Goal: Task Accomplishment & Management: Complete application form

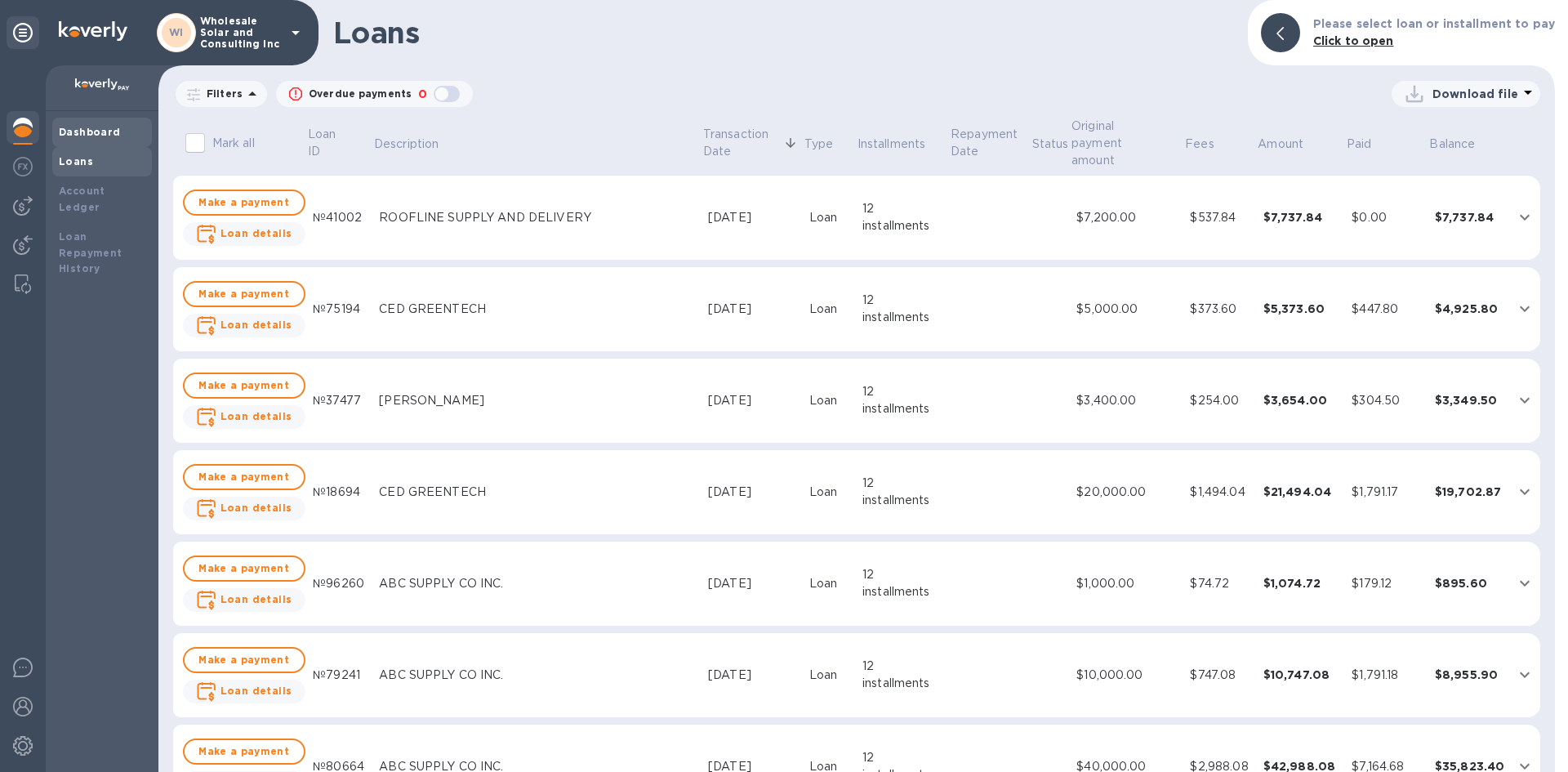
click at [115, 132] on b "Dashboard" at bounding box center [89, 132] width 62 height 12
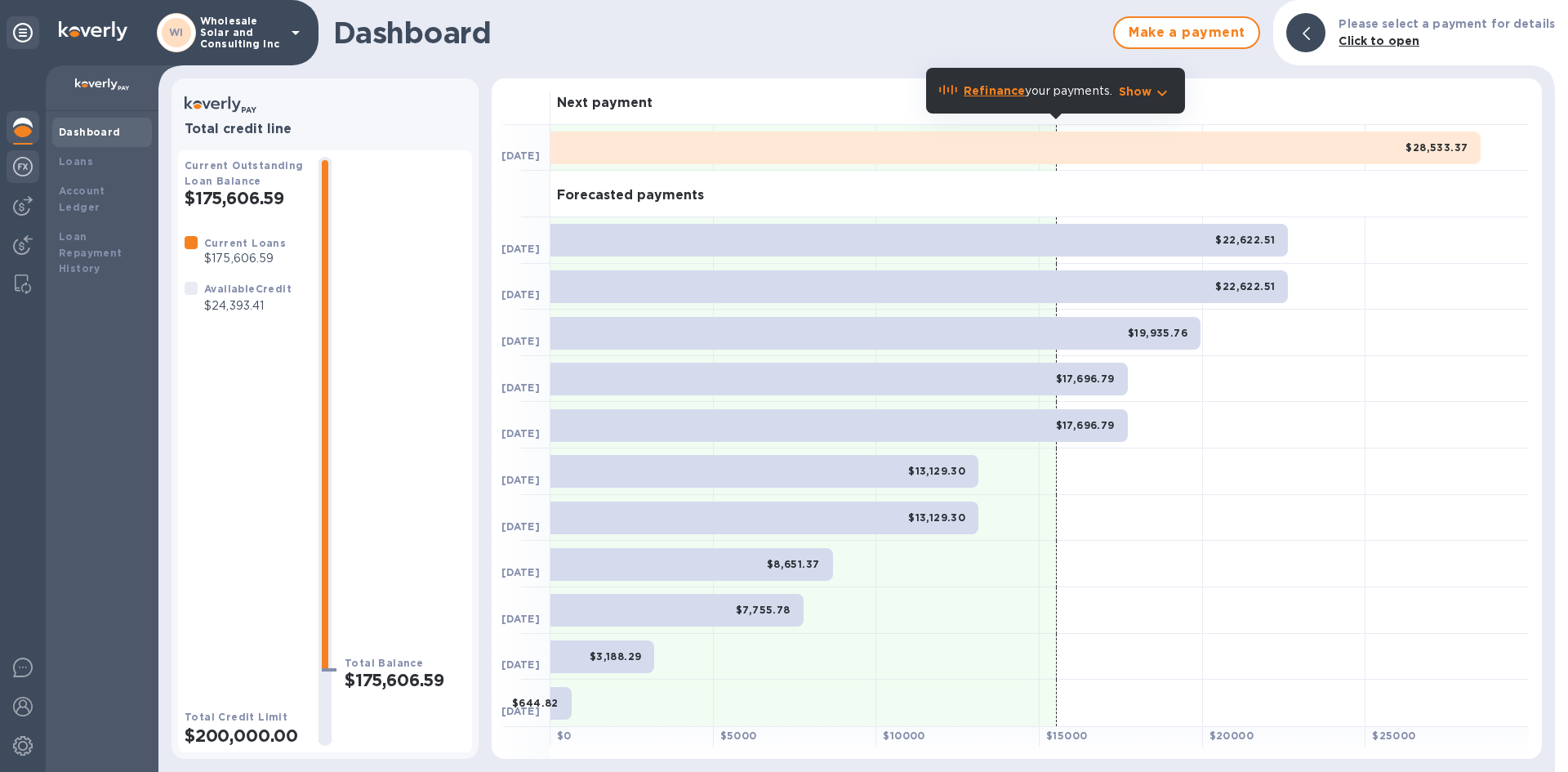
click at [25, 171] on img at bounding box center [22, 166] width 19 height 19
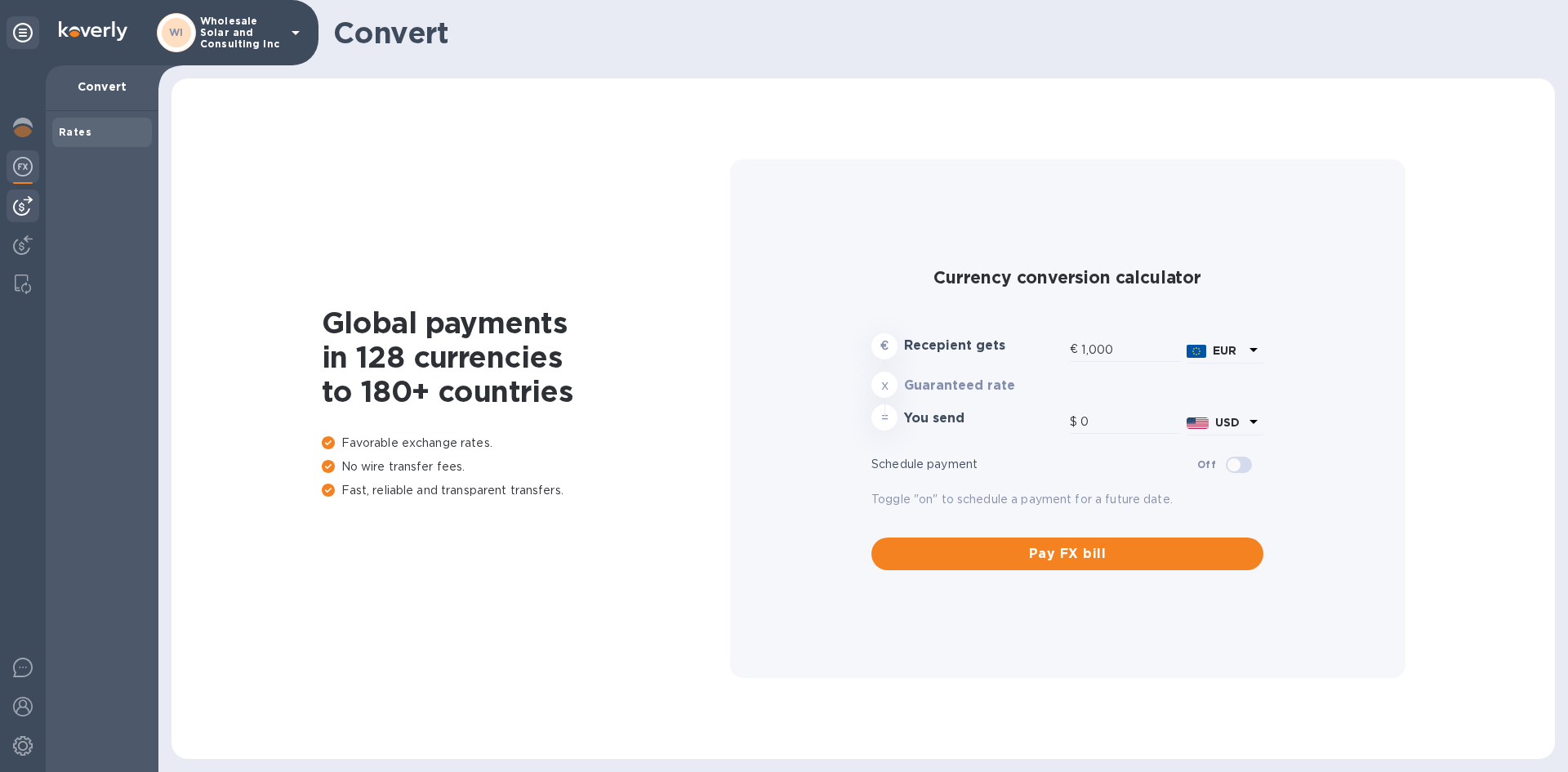
click at [33, 193] on div at bounding box center [23, 206] width 33 height 33
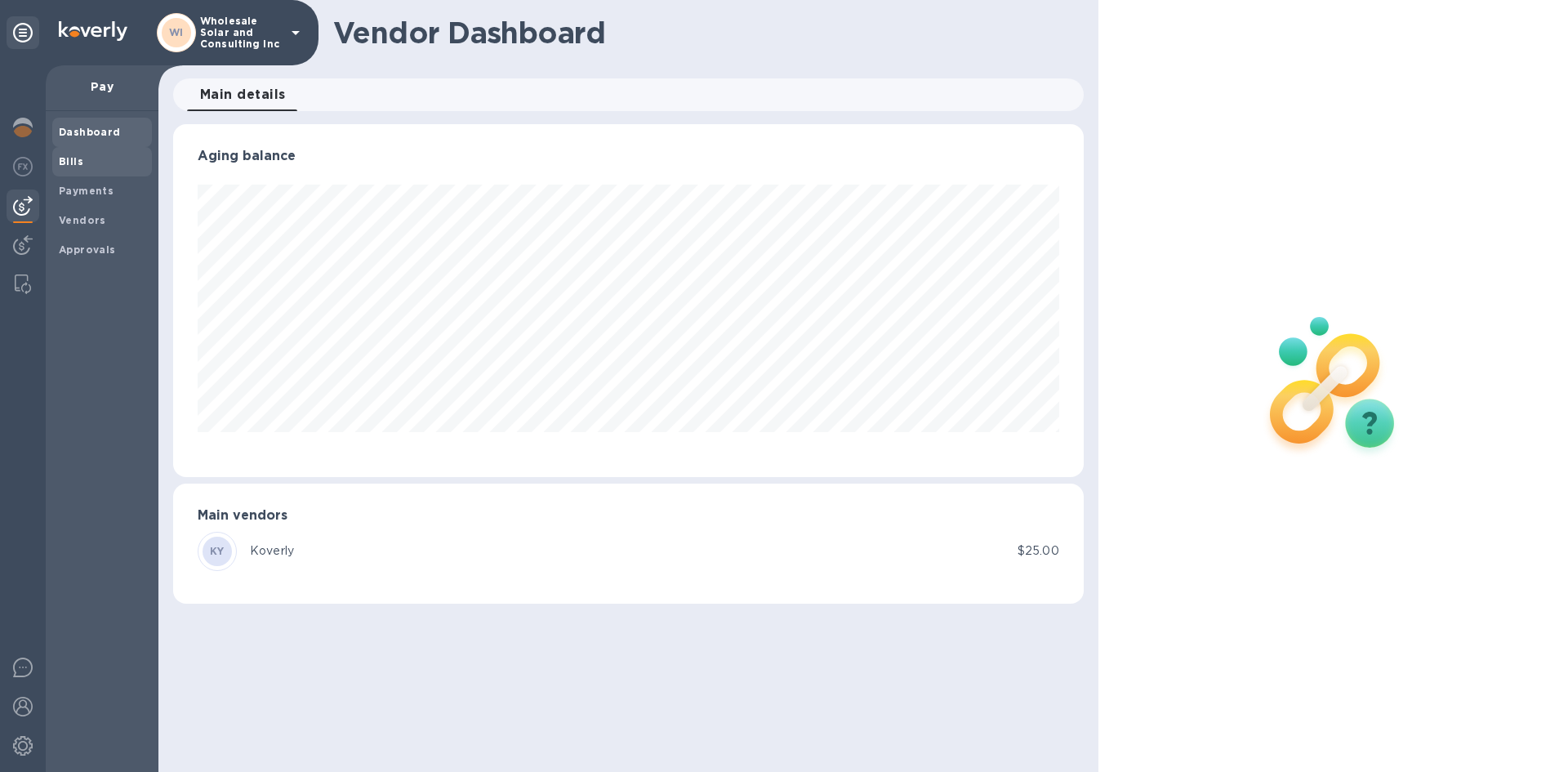
scroll to position [353, 910]
click at [113, 155] on span "Bills" at bounding box center [102, 161] width 86 height 16
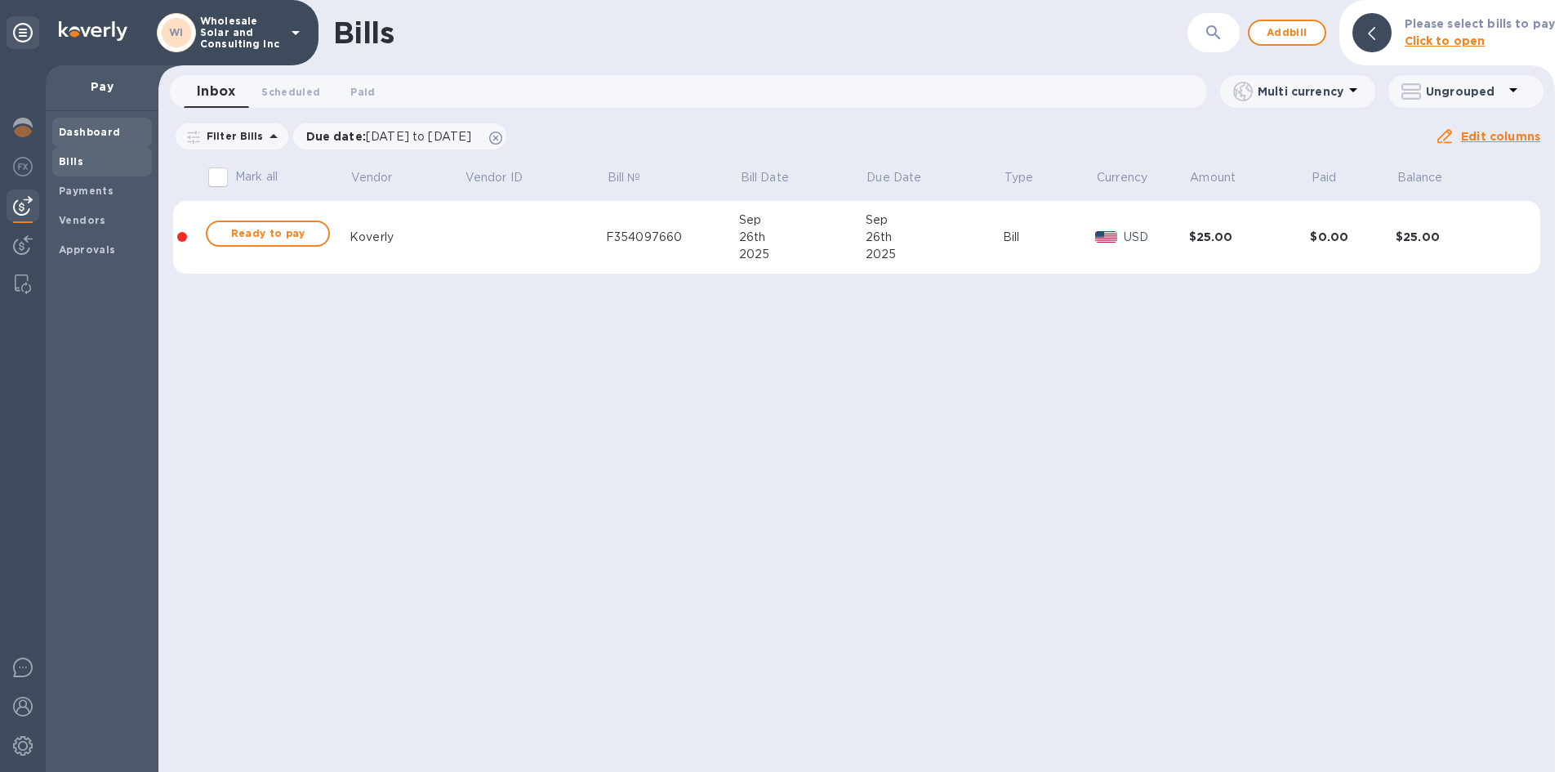
click at [106, 136] on b "Dashboard" at bounding box center [89, 132] width 62 height 12
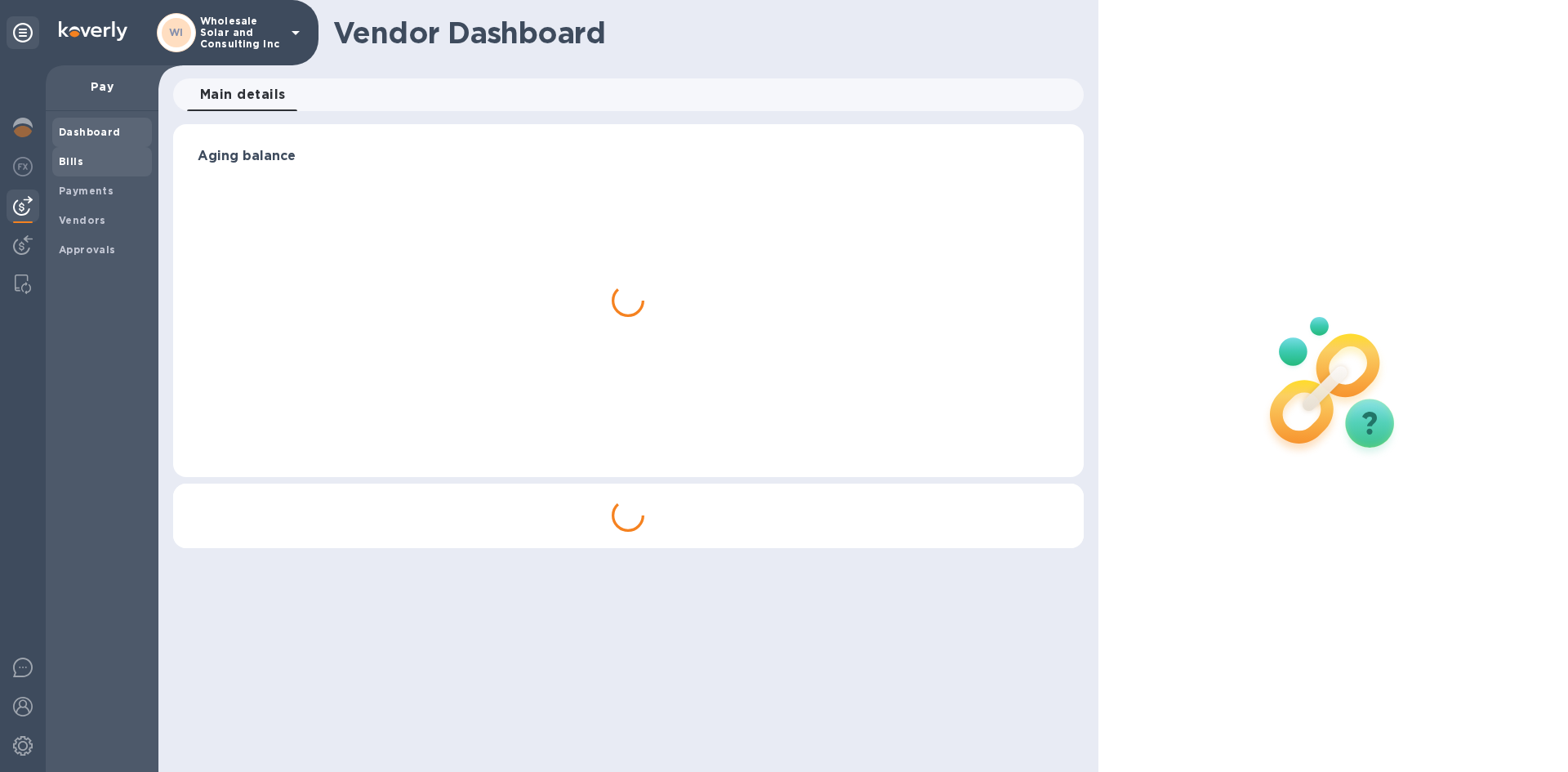
click at [92, 158] on span "Bills" at bounding box center [102, 161] width 86 height 16
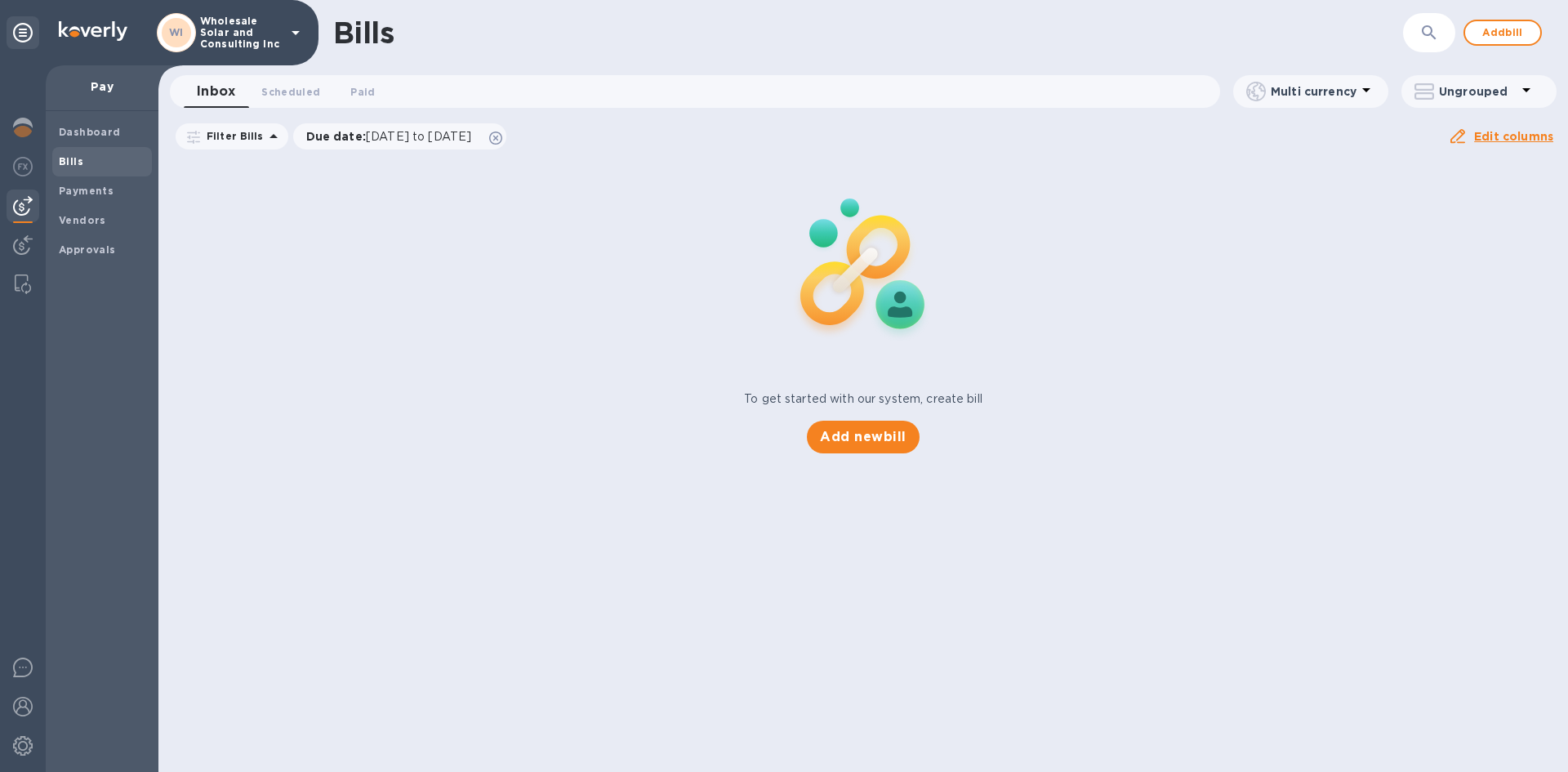
click at [978, 453] on div "To get started with our system, create bill Add new bill" at bounding box center [863, 306] width 1422 height 308
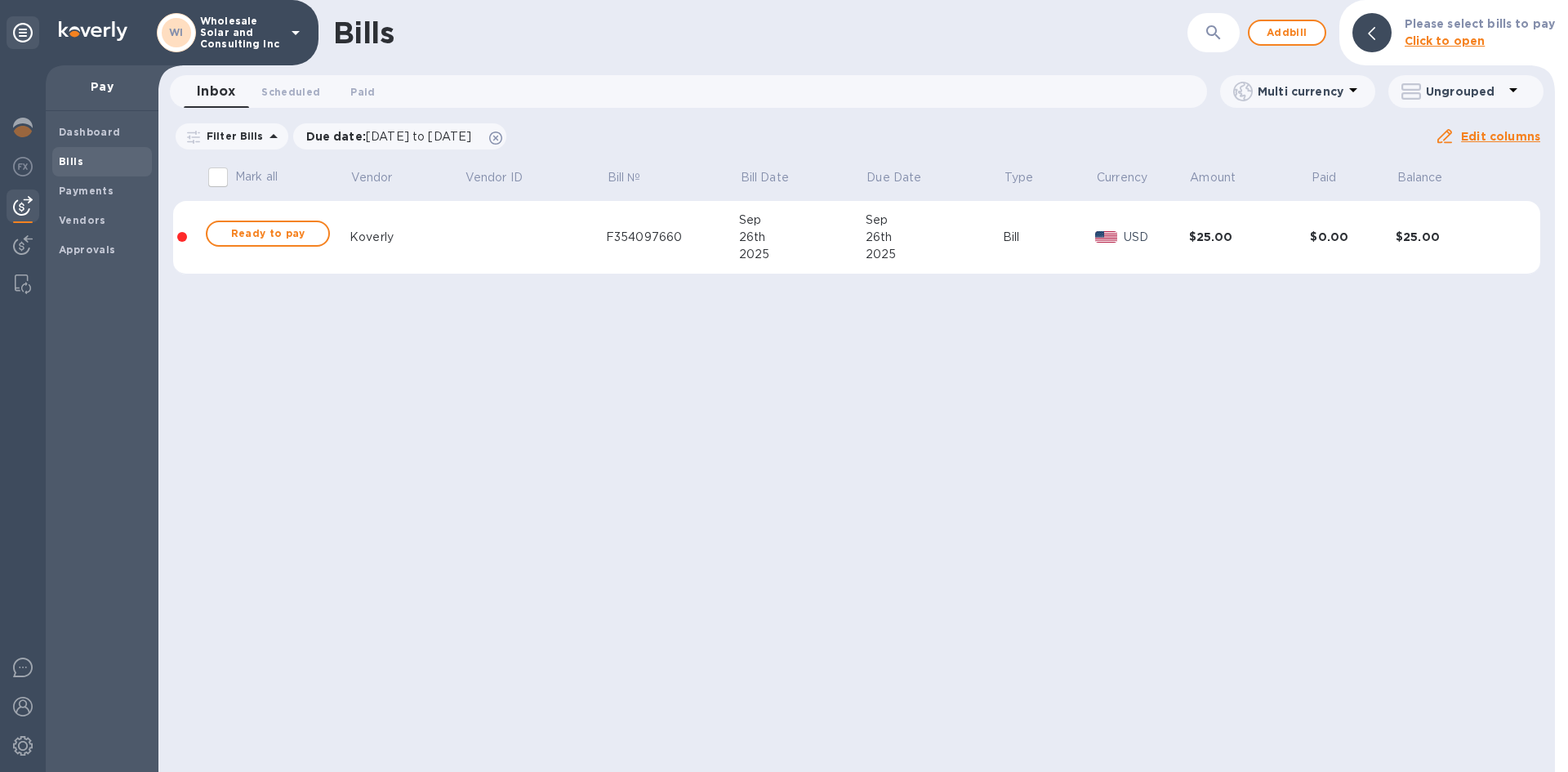
click at [885, 427] on div "Bills ​ Add bill Please select bills to pay Click to open Inbox 0 Scheduled 0 P…" at bounding box center [856, 386] width 1397 height 772
click at [75, 136] on b "Dashboard" at bounding box center [89, 132] width 62 height 12
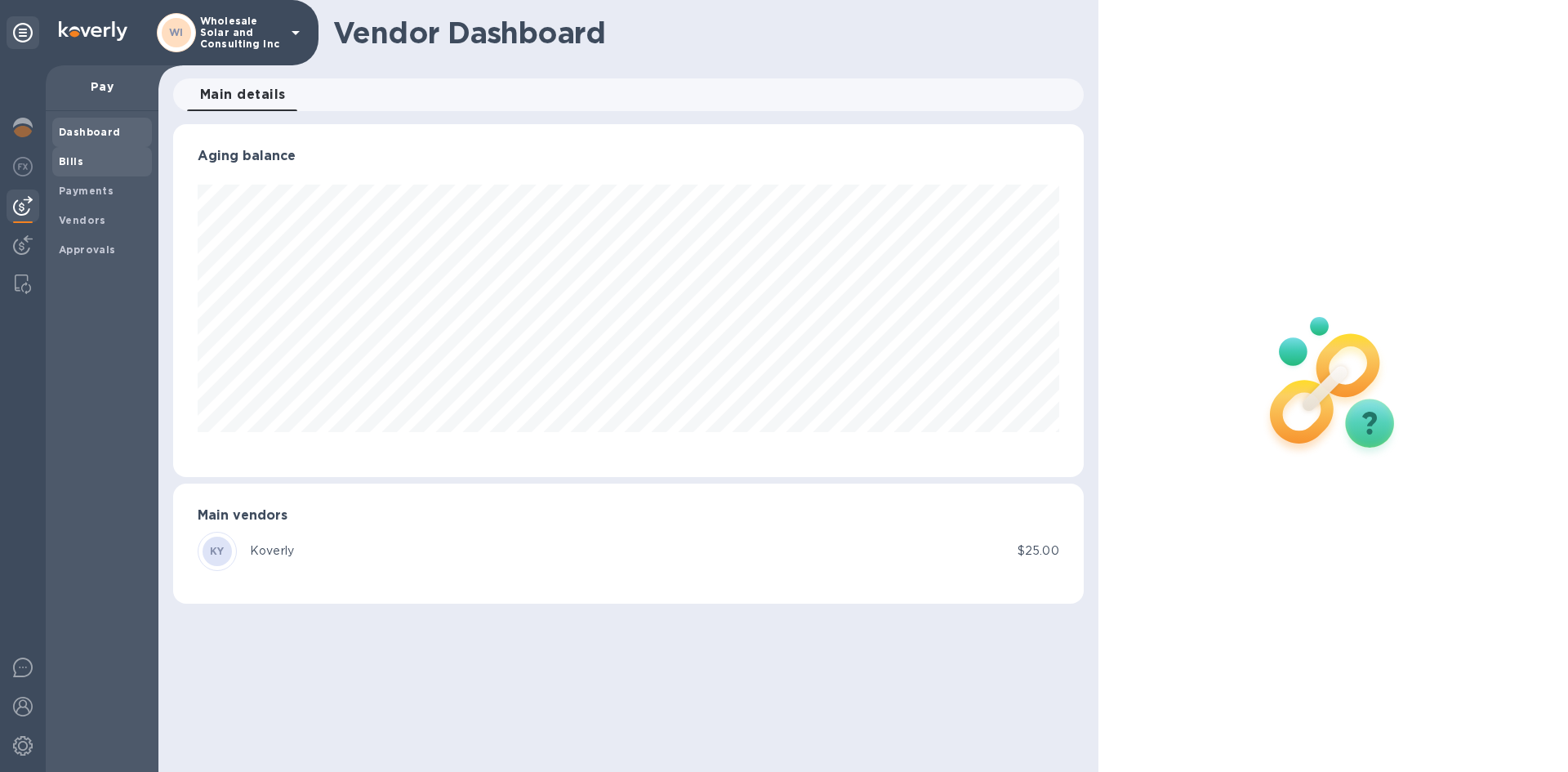
click at [93, 157] on span "Bills" at bounding box center [102, 161] width 86 height 16
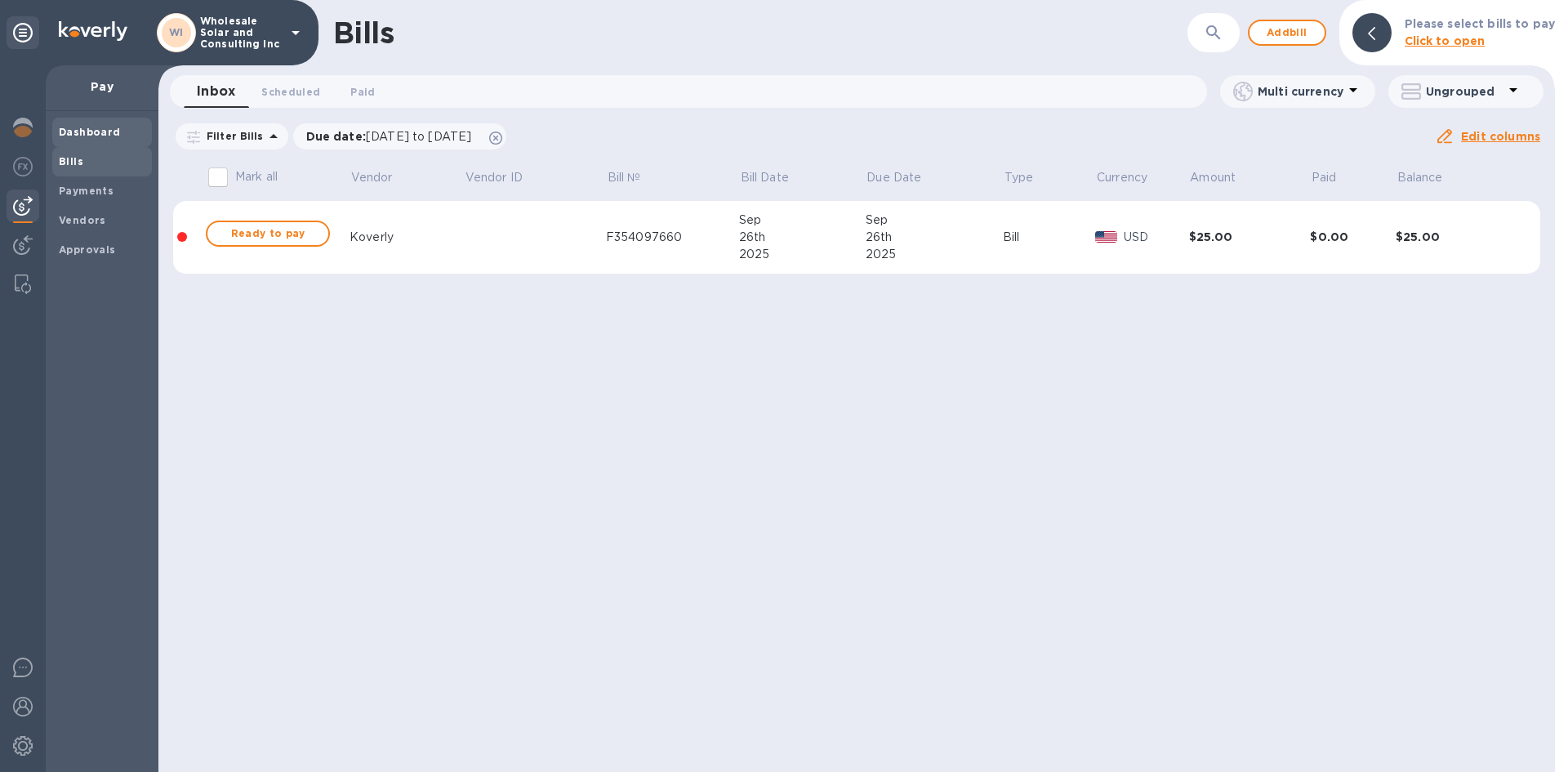
click at [132, 133] on span "Dashboard" at bounding box center [102, 132] width 86 height 16
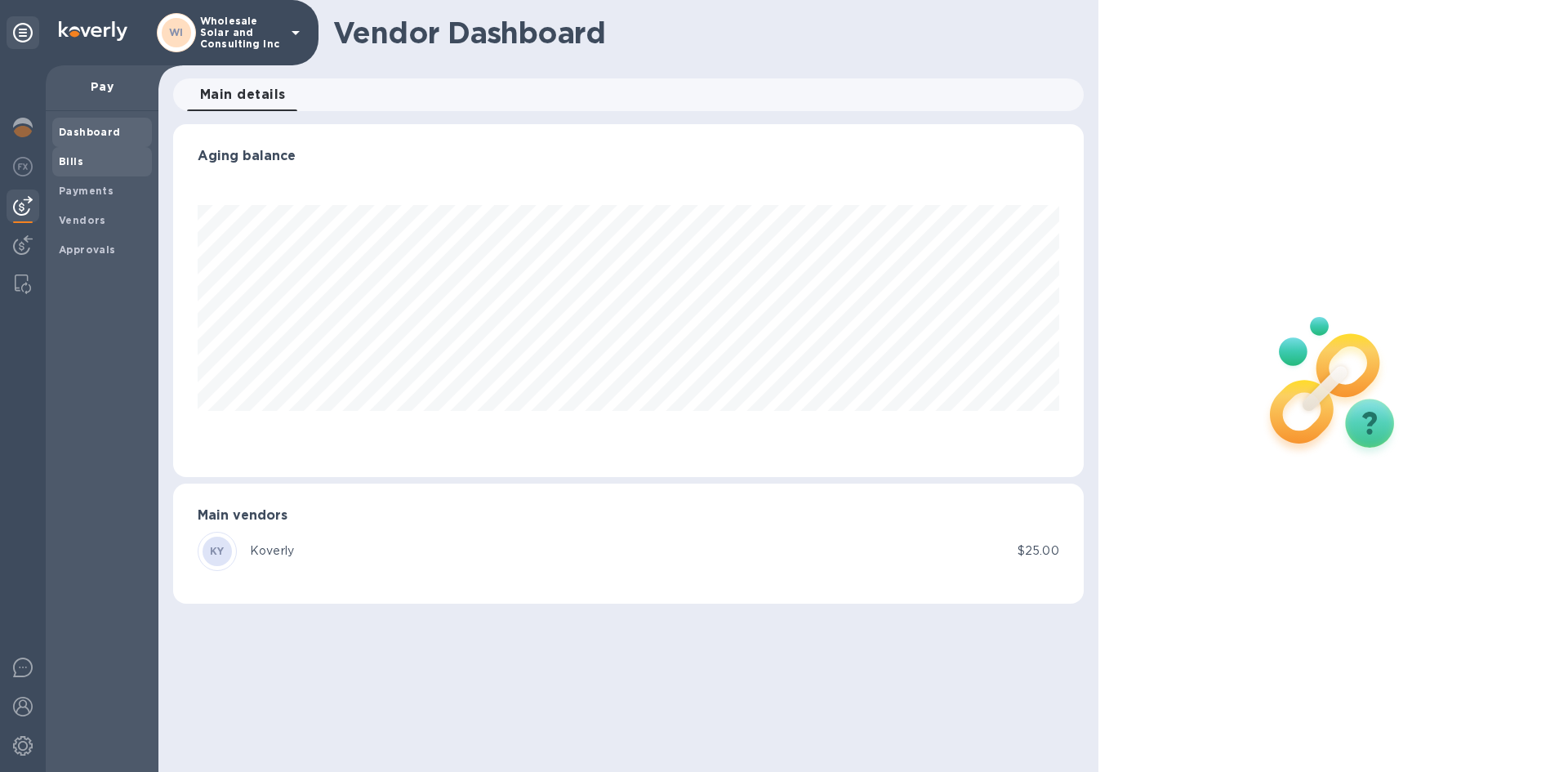
click at [107, 156] on span "Bills" at bounding box center [102, 161] width 86 height 16
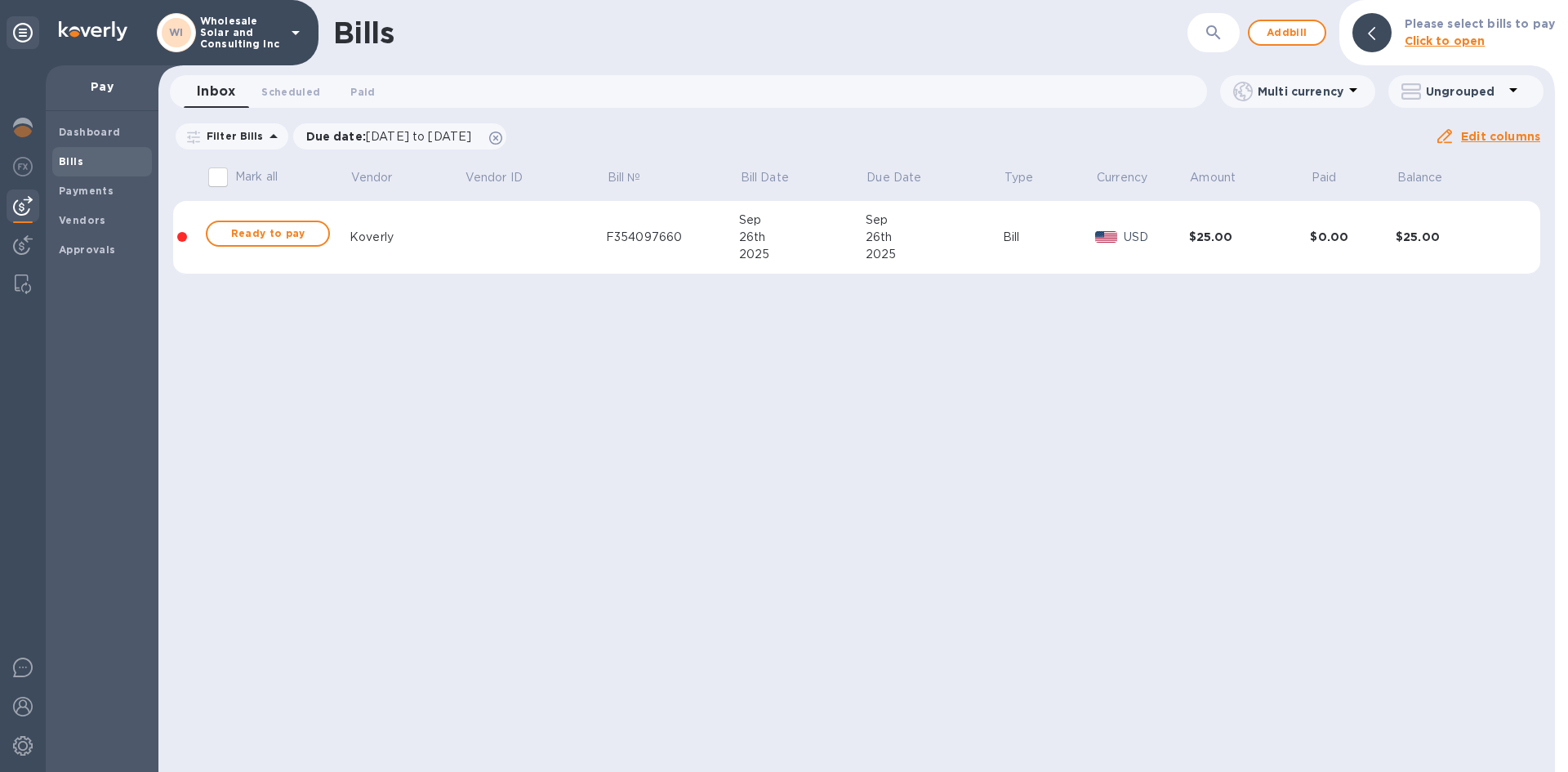
click at [815, 444] on div "Bills ​ Add bill Please select bills to pay Click to open Inbox 0 Scheduled 0 P…" at bounding box center [856, 386] width 1397 height 772
click at [82, 140] on span "Dashboard" at bounding box center [89, 132] width 62 height 16
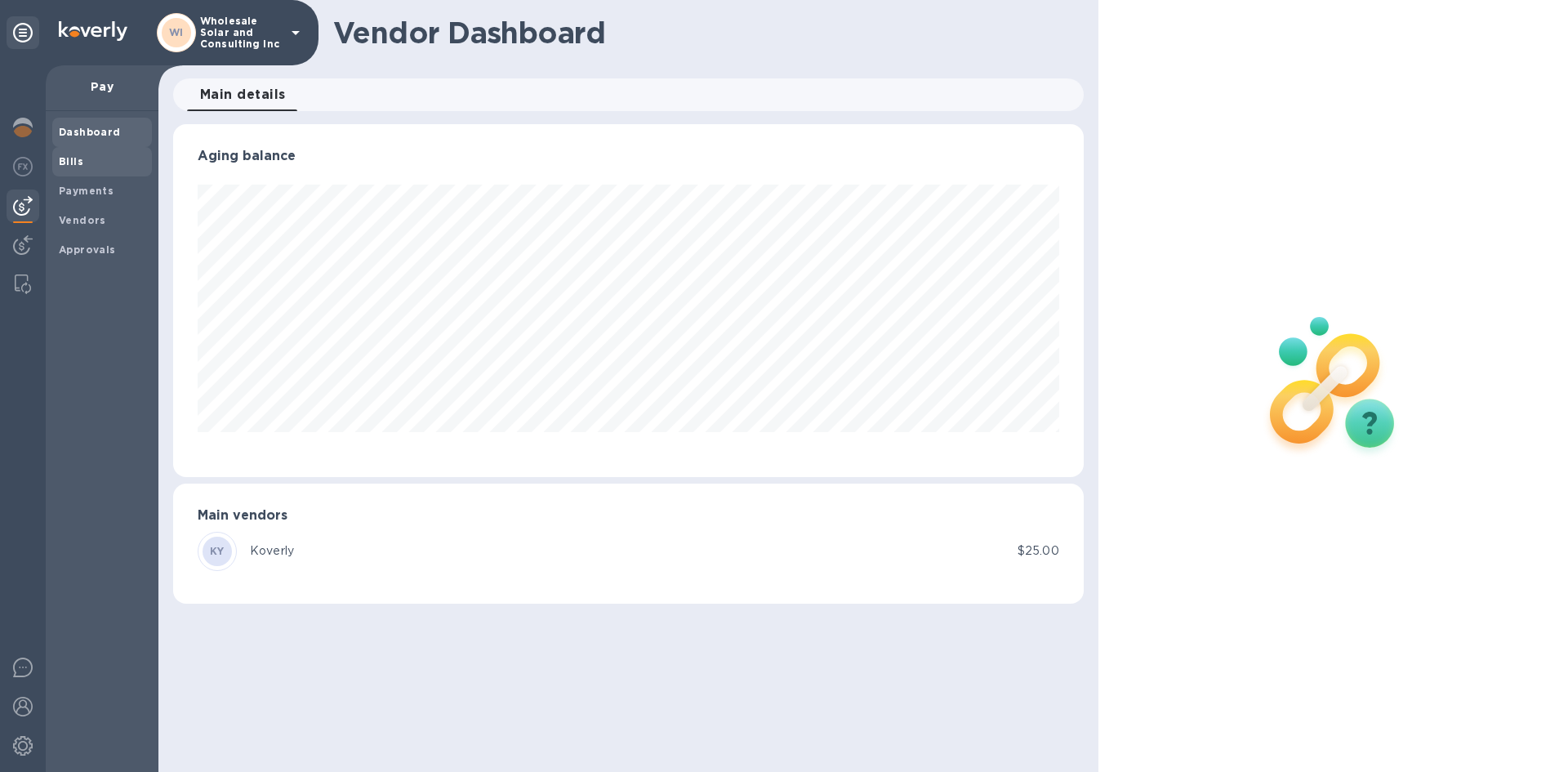
click at [95, 159] on span "Bills" at bounding box center [102, 161] width 86 height 16
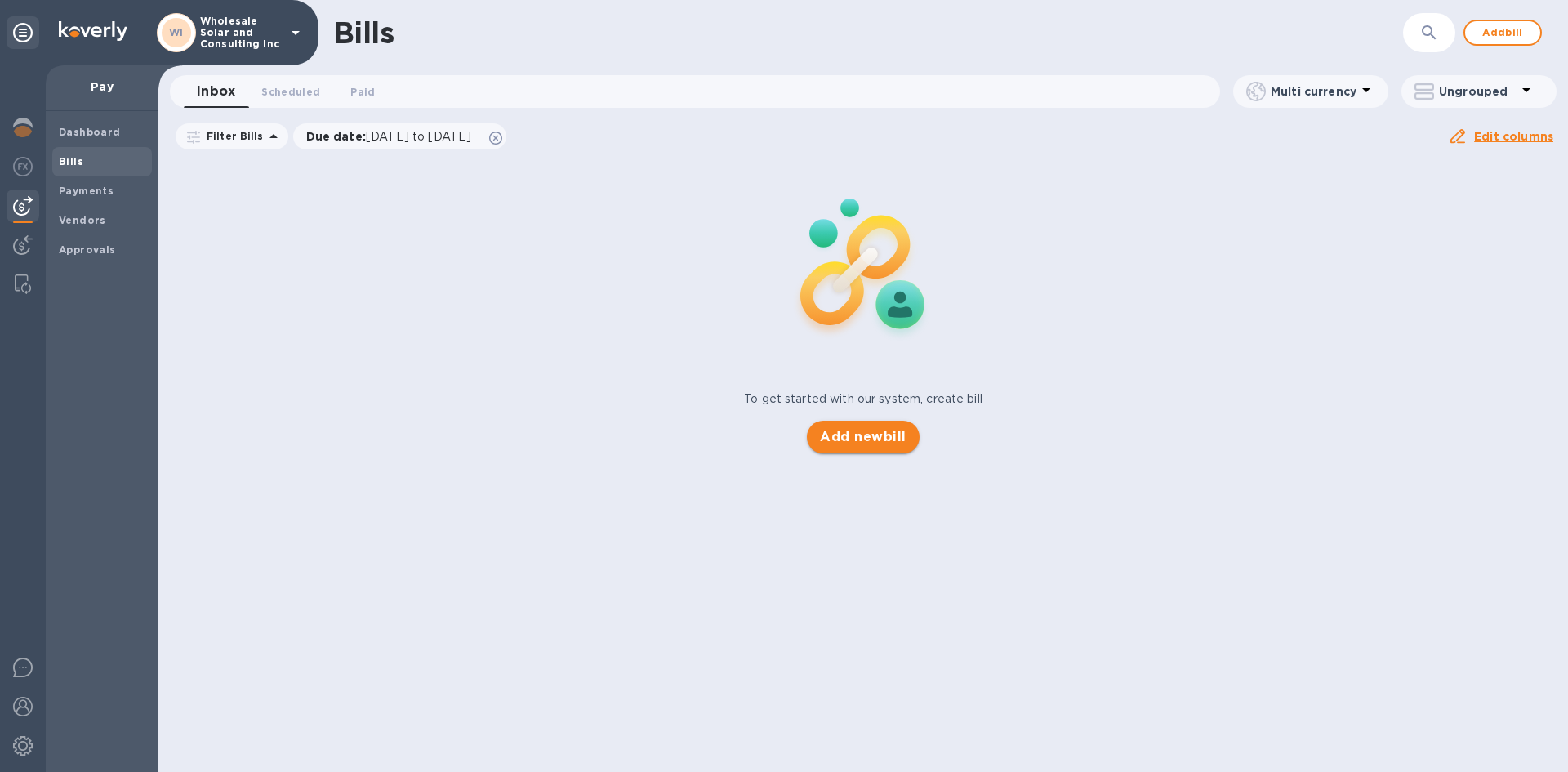
click at [900, 437] on div "Bills ​ Add bill Inbox 0 Scheduled 0 Paid 0 Multi currency Ungrouped Filter Bil…" at bounding box center [863, 386] width 1410 height 772
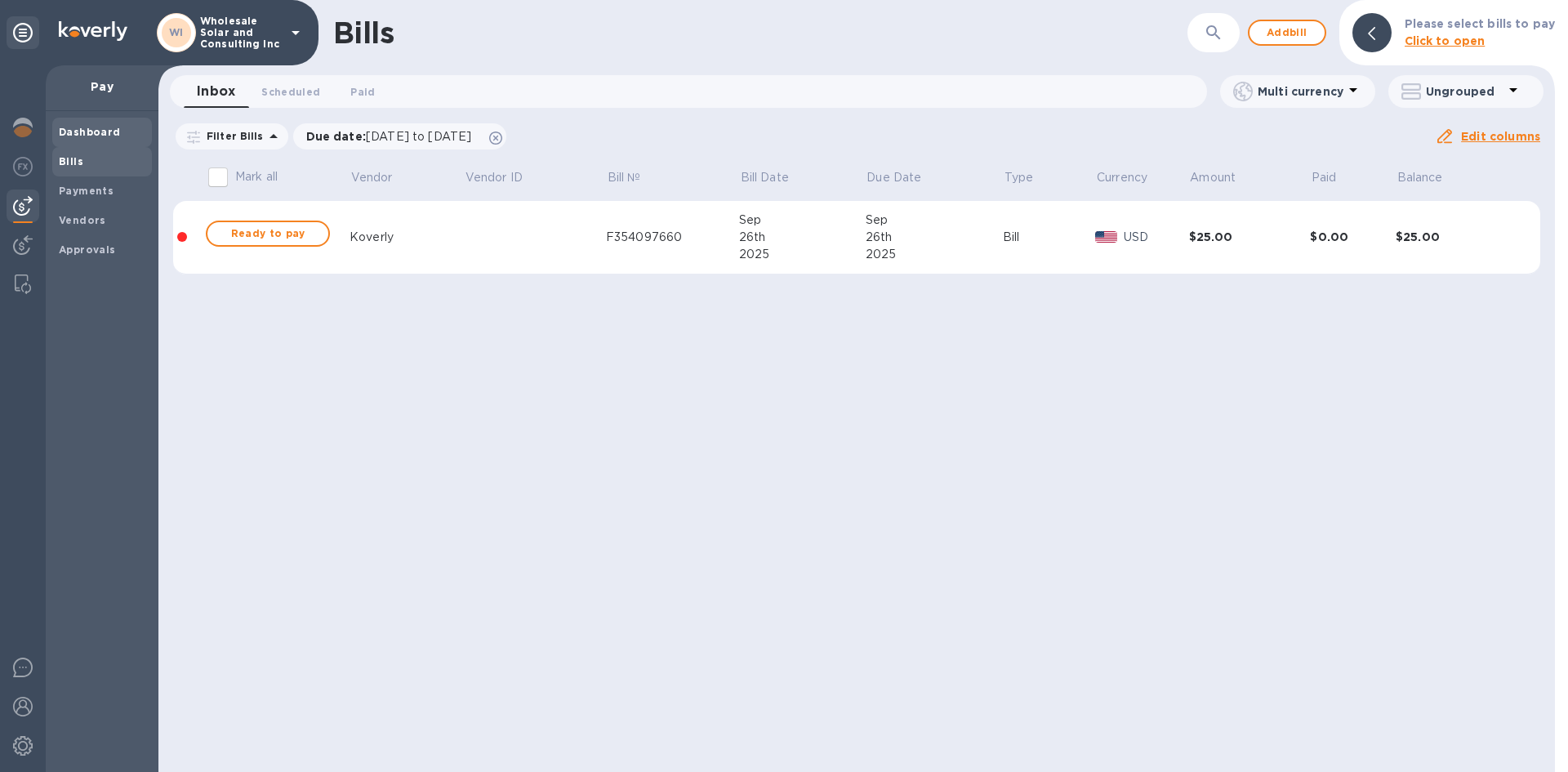
click at [132, 134] on span "Dashboard" at bounding box center [102, 132] width 86 height 16
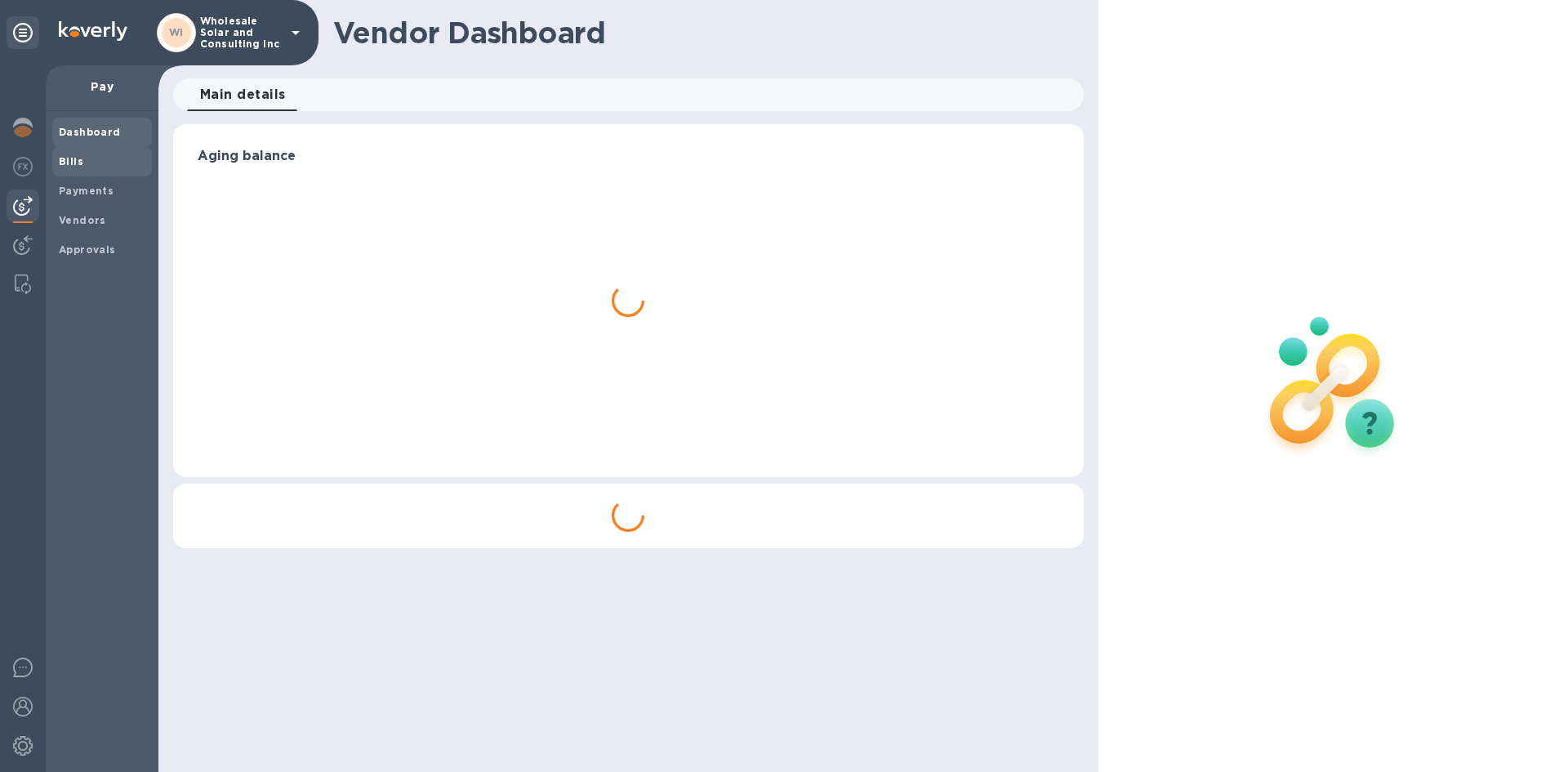
click at [95, 163] on span "Bills" at bounding box center [102, 161] width 86 height 16
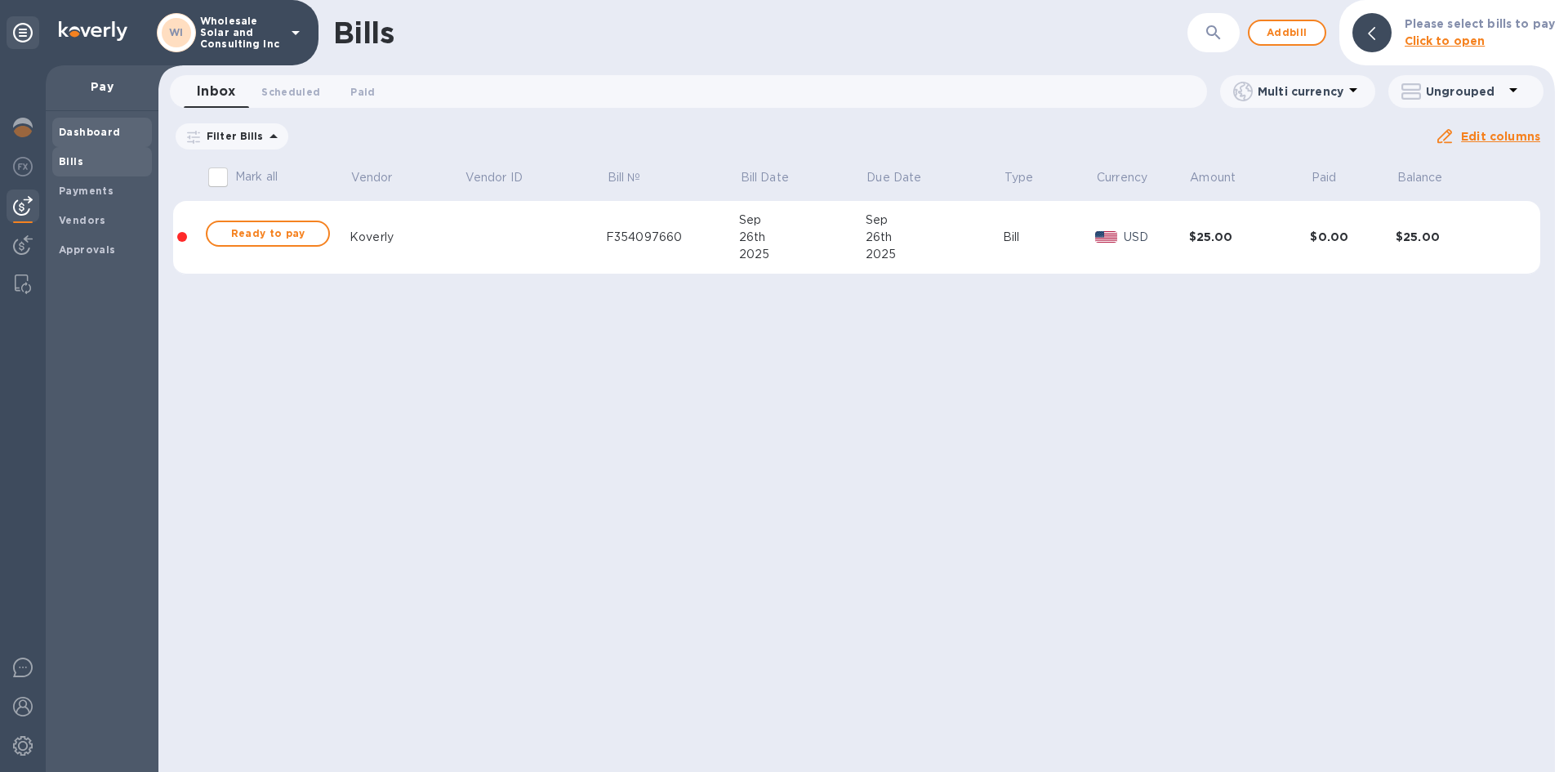
click at [104, 141] on div "Dashboard" at bounding box center [102, 132] width 100 height 30
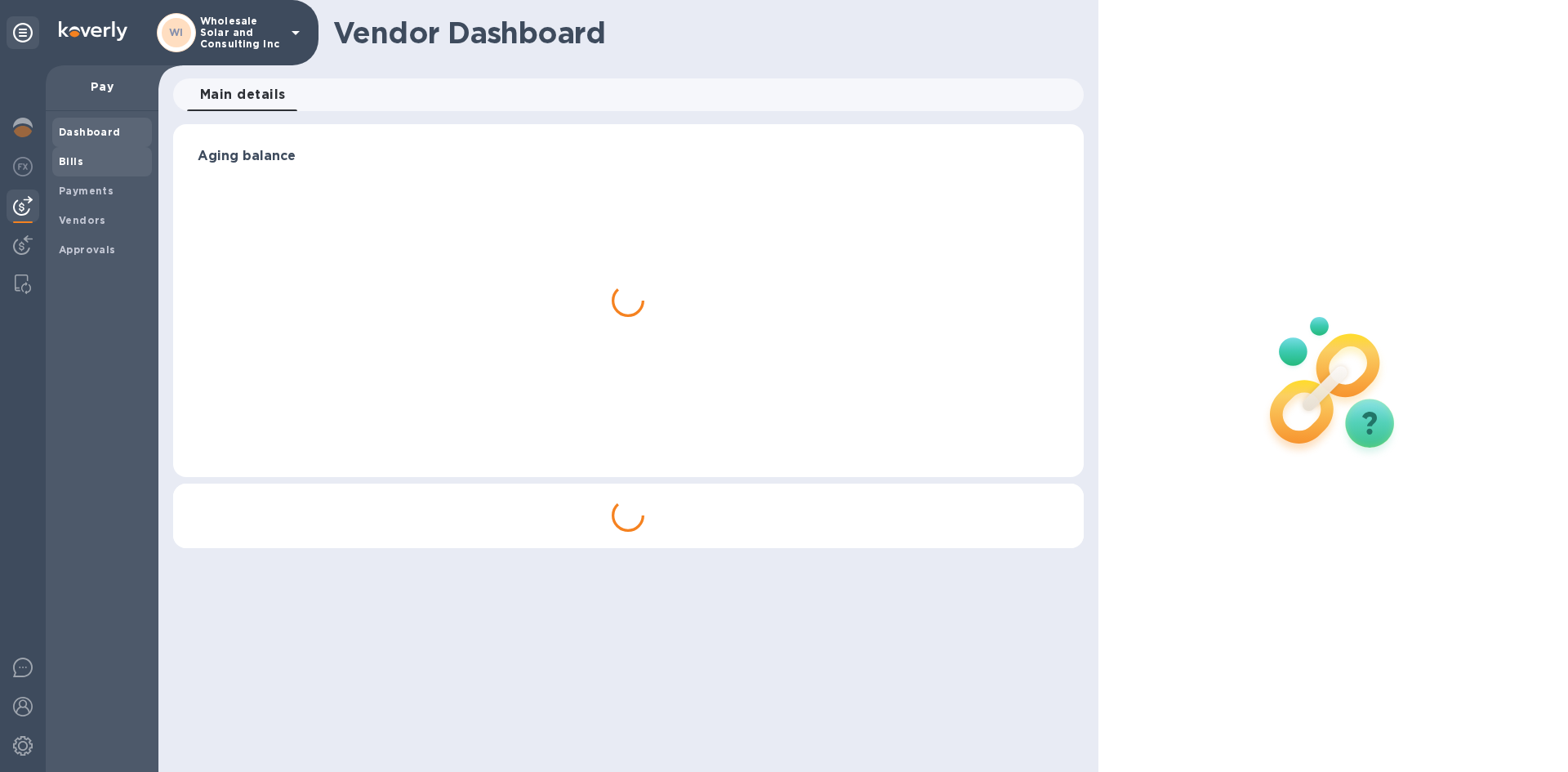
click at [107, 153] on span "Bills" at bounding box center [102, 161] width 86 height 16
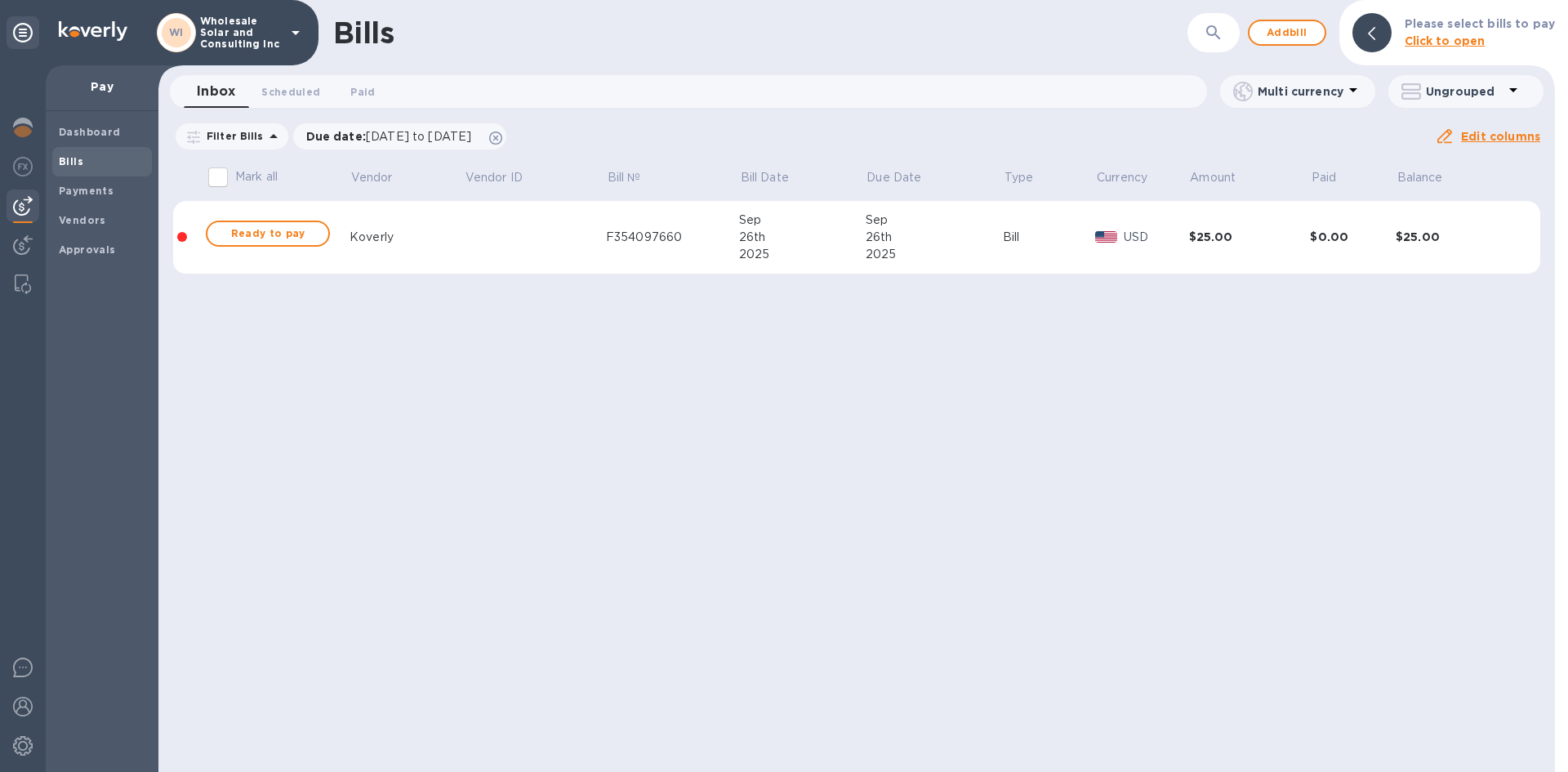
click at [842, 438] on div "Bills ​ Add bill Please select bills to pay Click to open Inbox 0 Scheduled 0 P…" at bounding box center [856, 386] width 1397 height 772
click at [209, 180] on input "Mark all" at bounding box center [217, 177] width 35 height 35
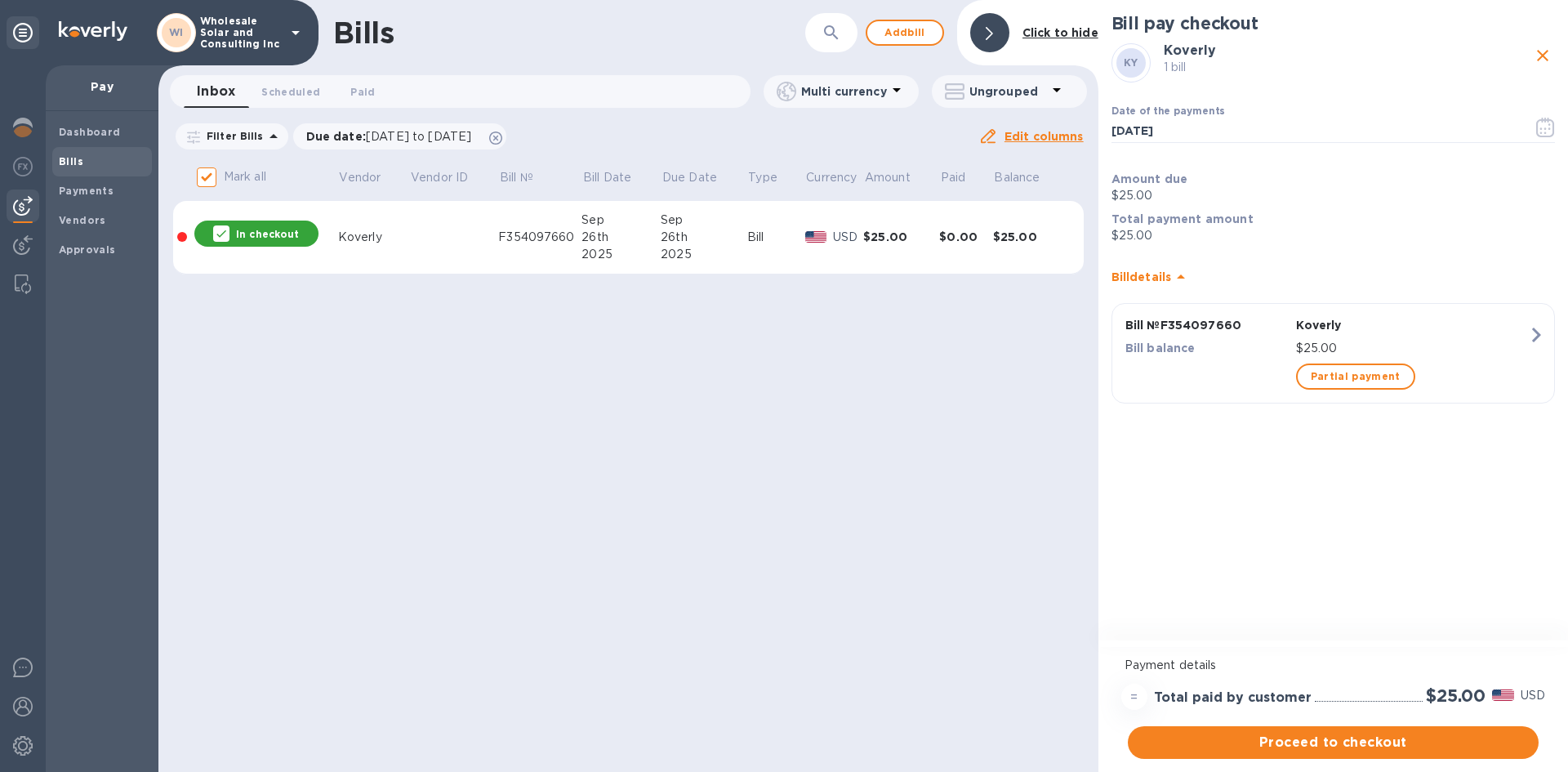
click at [1538, 51] on icon "close" at bounding box center [1543, 56] width 12 height 12
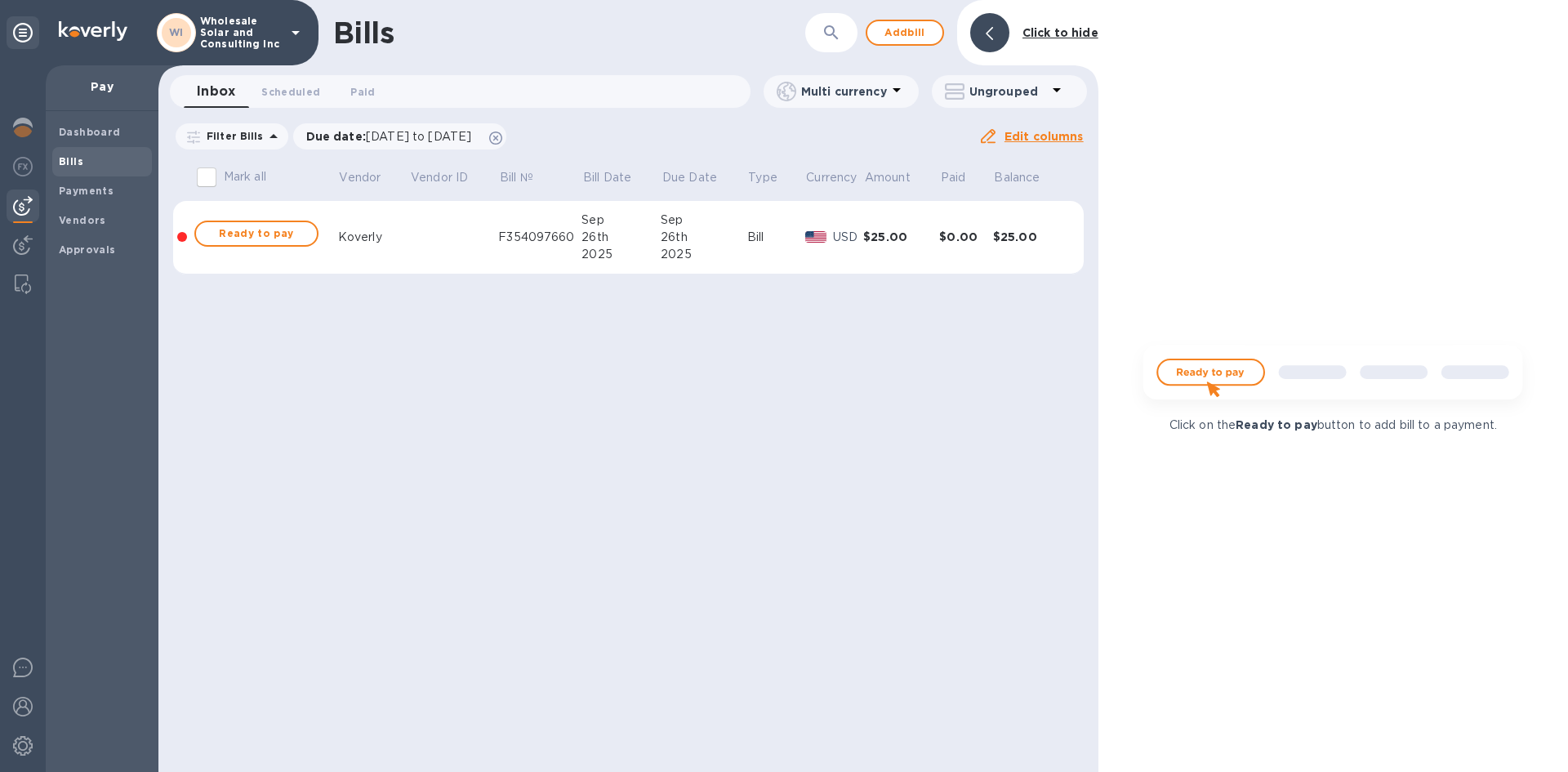
checkbox input "false"
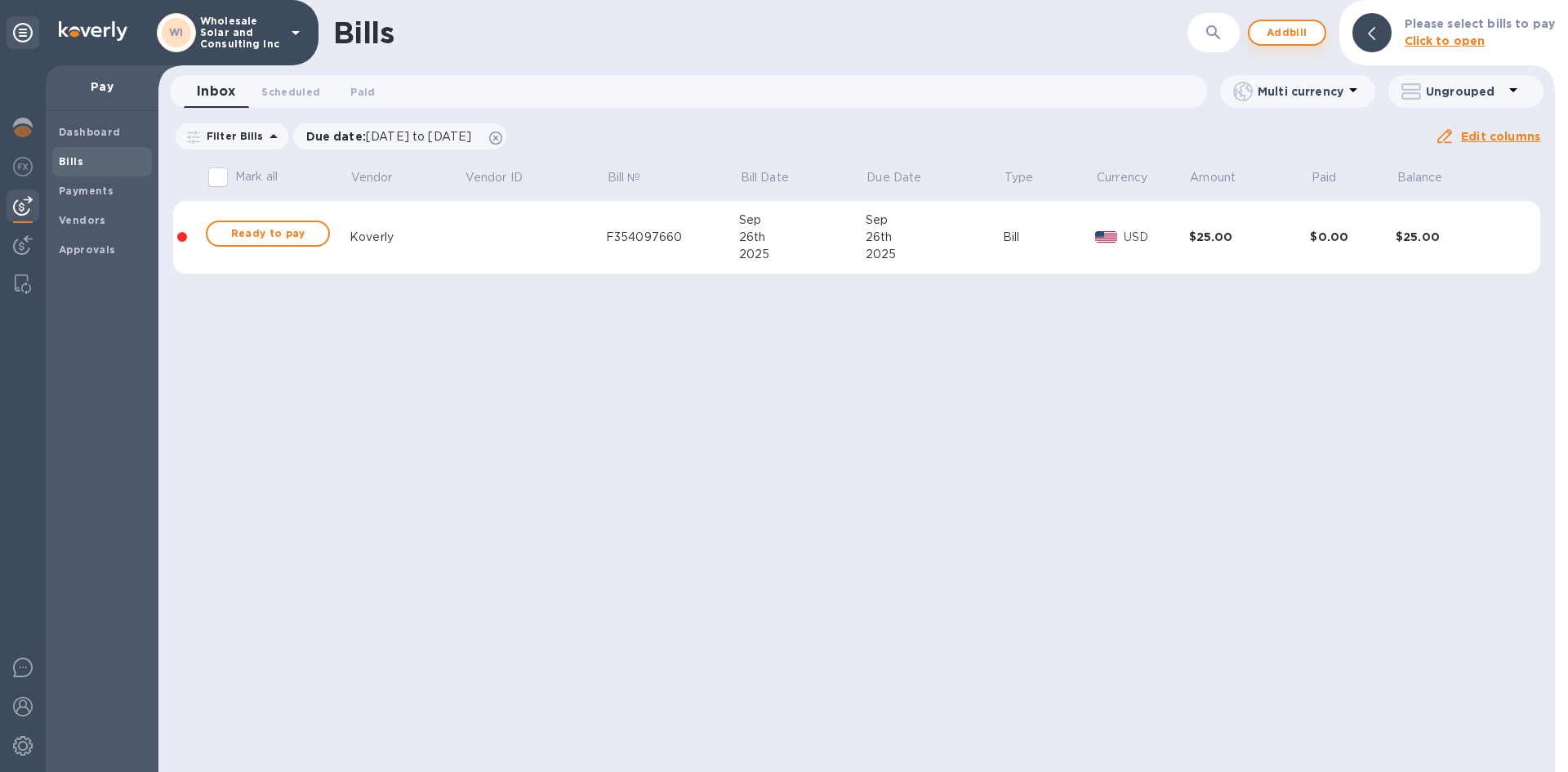
click at [1297, 42] on button "Add bill" at bounding box center [1287, 32] width 79 height 26
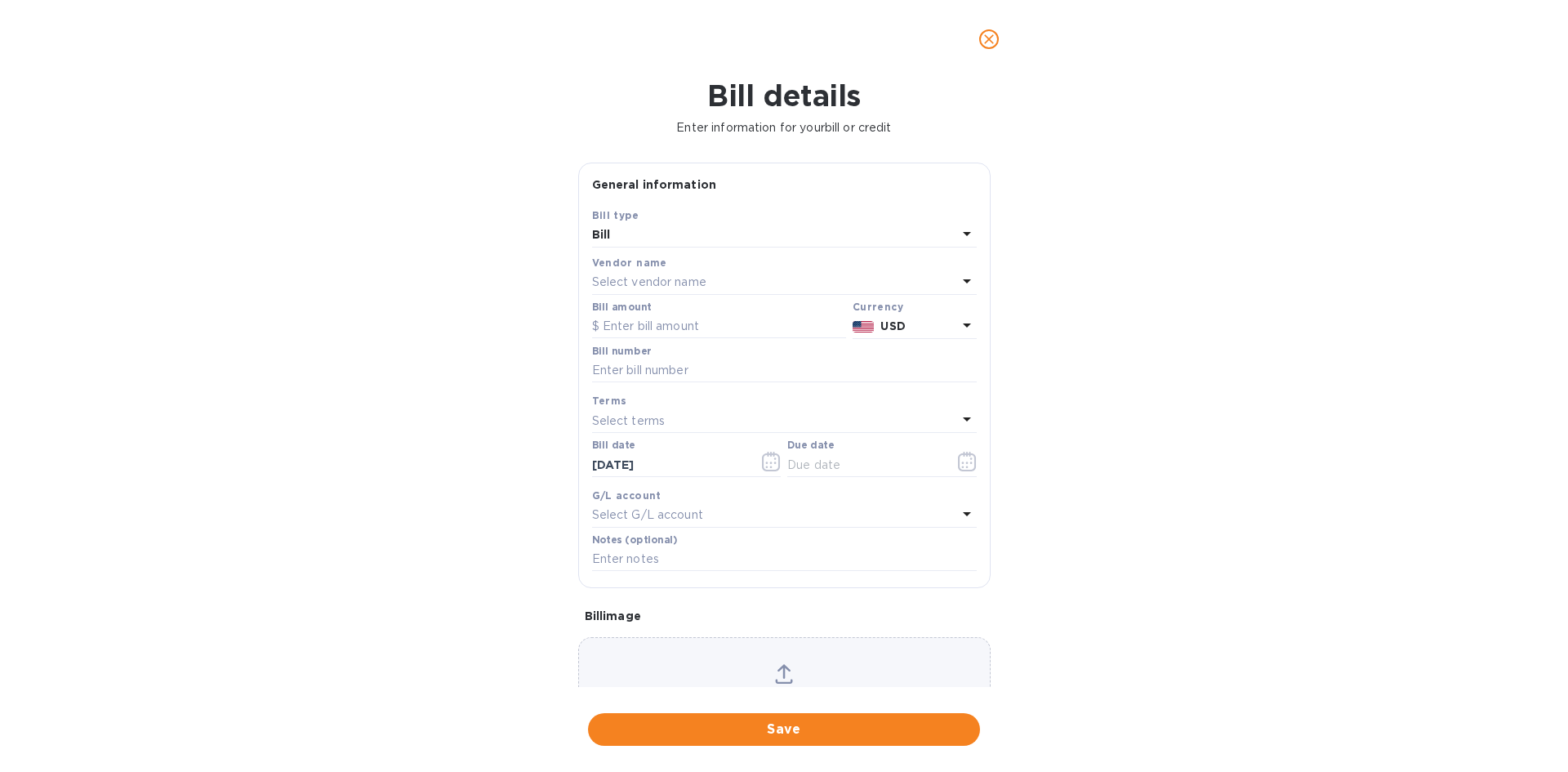
click at [663, 290] on p "Select vendor name" at bounding box center [649, 282] width 114 height 17
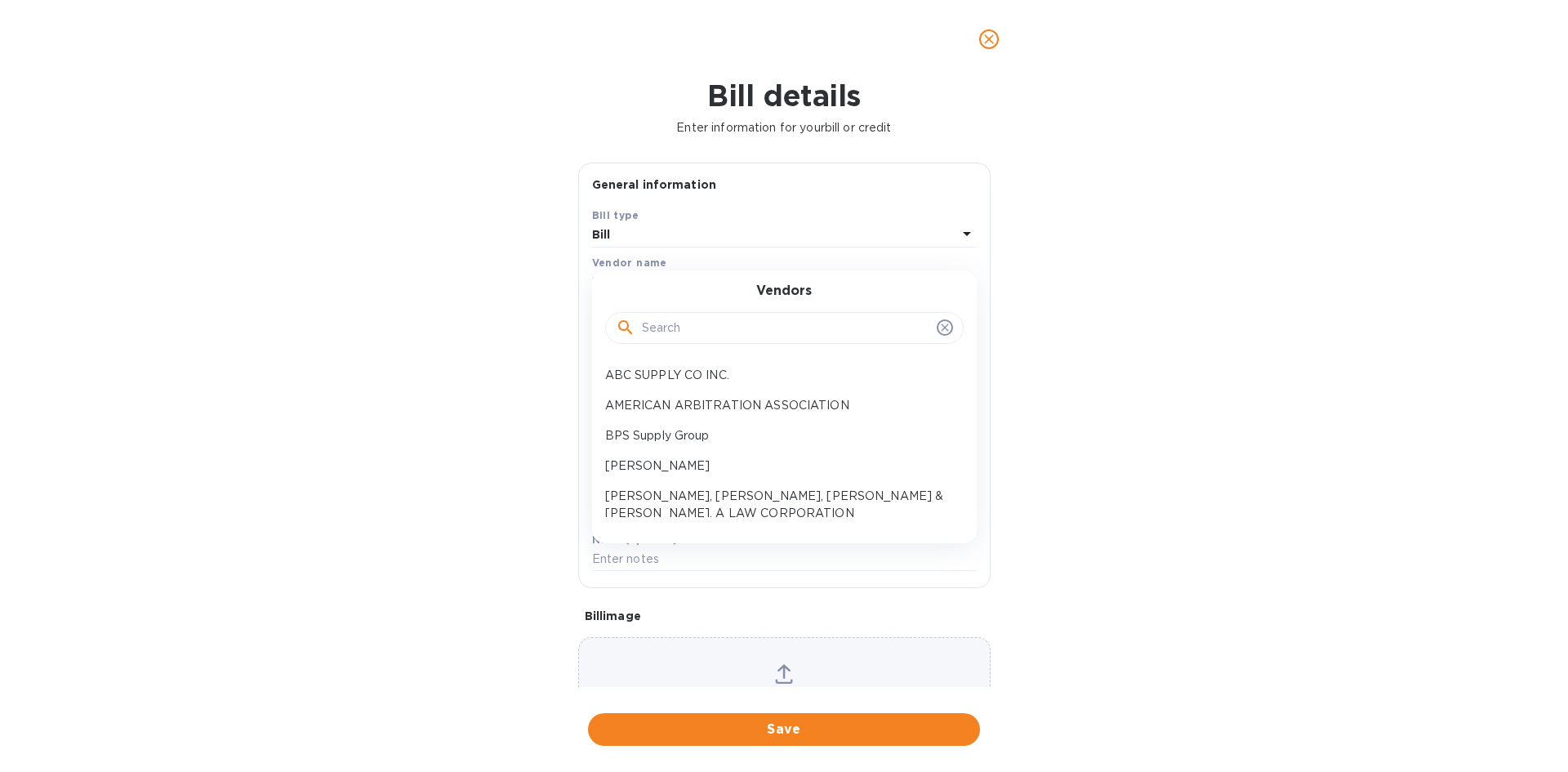
click at [938, 323] on icon at bounding box center [944, 327] width 13 height 13
click at [898, 264] on div "Vendor name" at bounding box center [784, 262] width 385 height 17
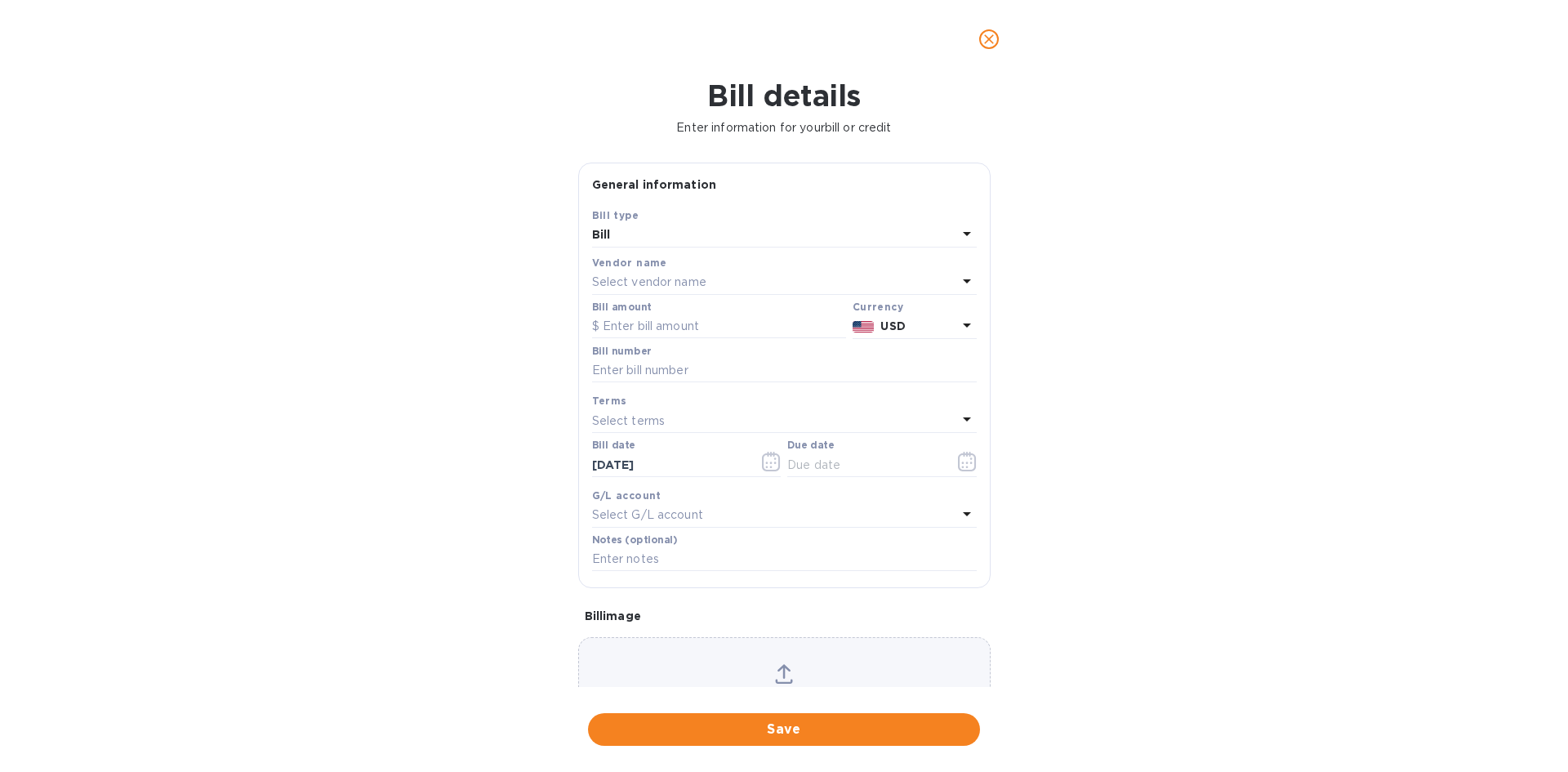
click at [758, 275] on div "Select vendor name" at bounding box center [774, 282] width 365 height 23
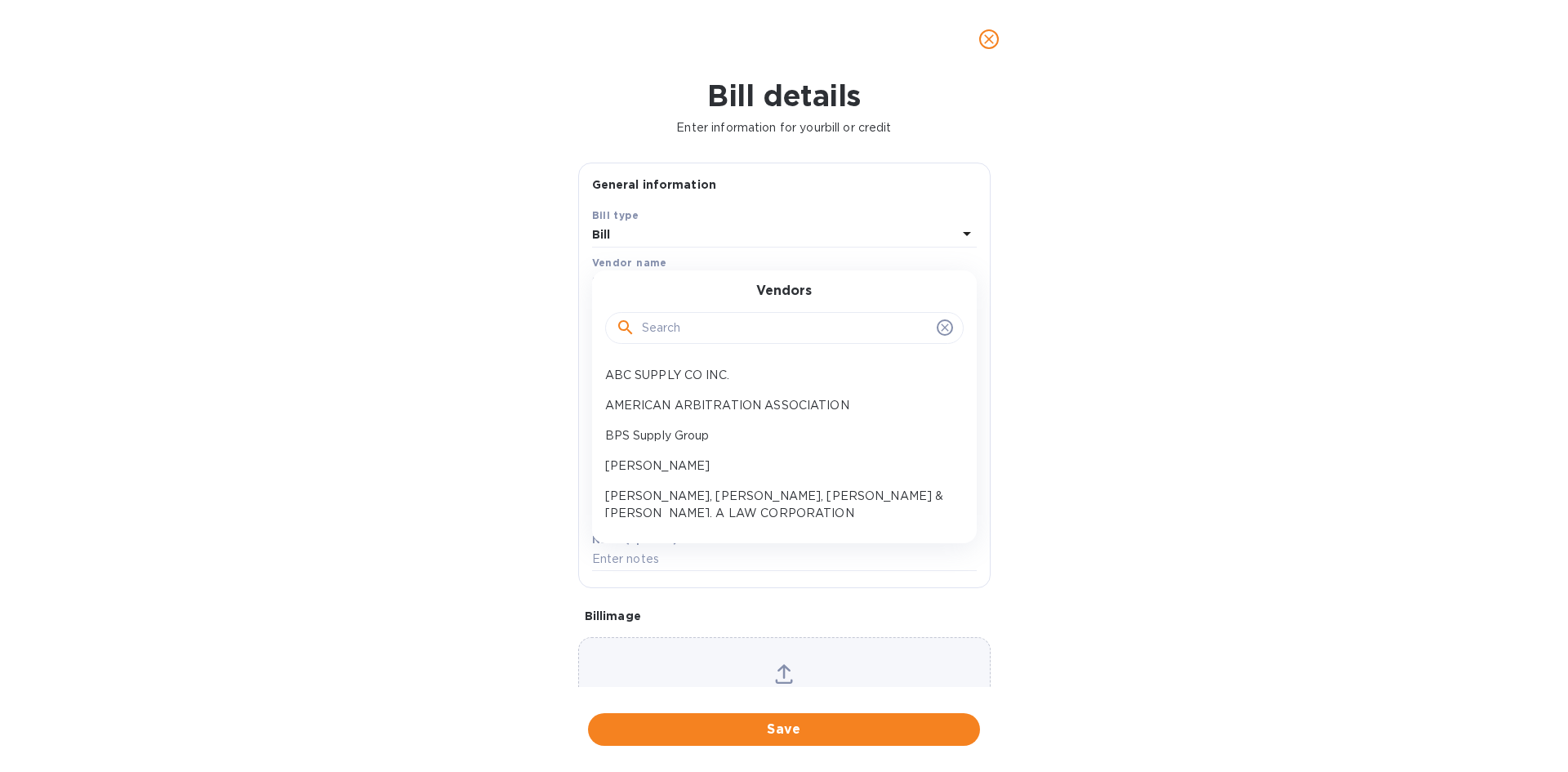
click at [750, 331] on input "text" at bounding box center [786, 328] width 289 height 25
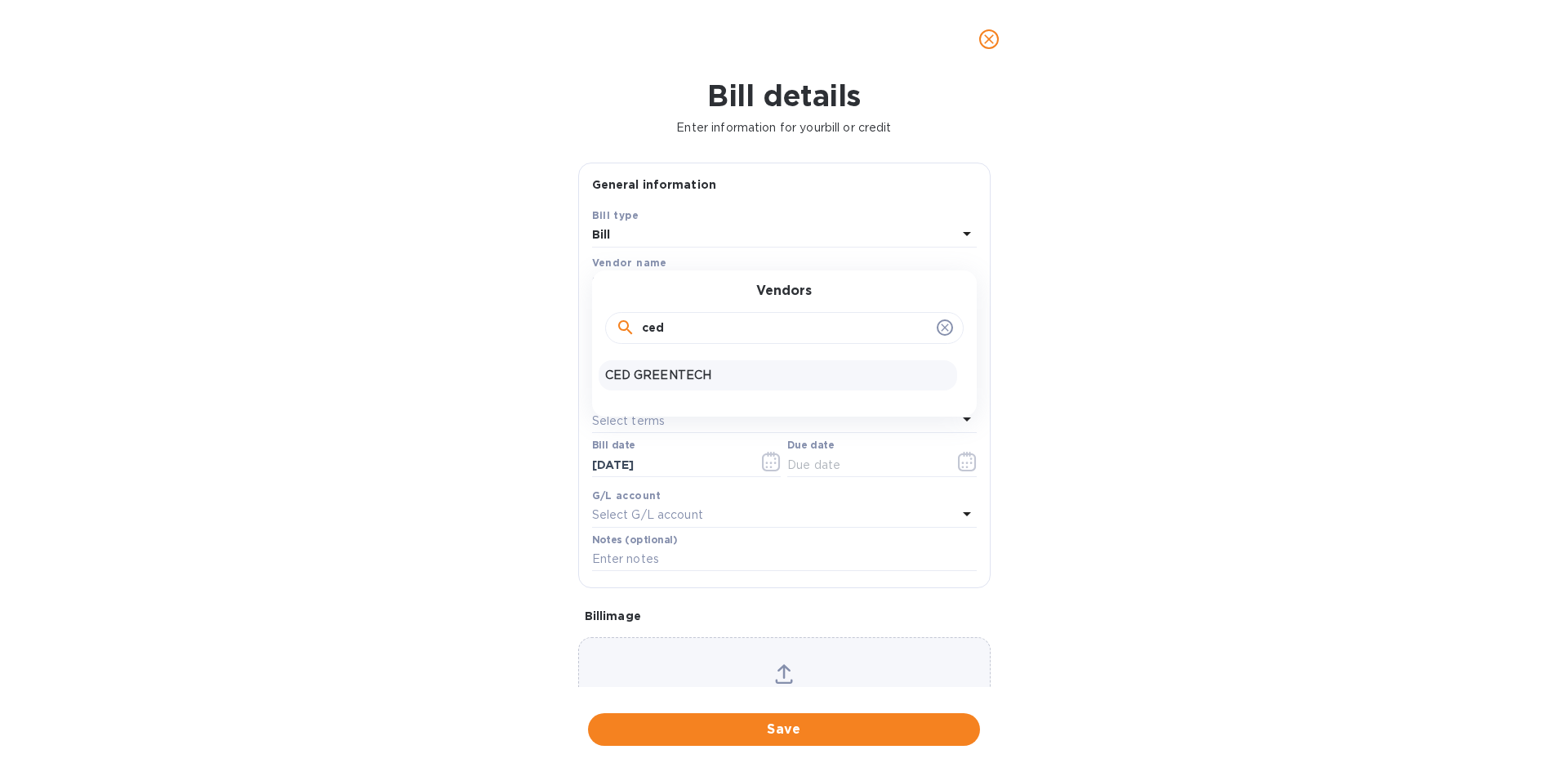
type input "ced"
click at [713, 383] on p "CED GREENTECH" at bounding box center [778, 375] width 345 height 17
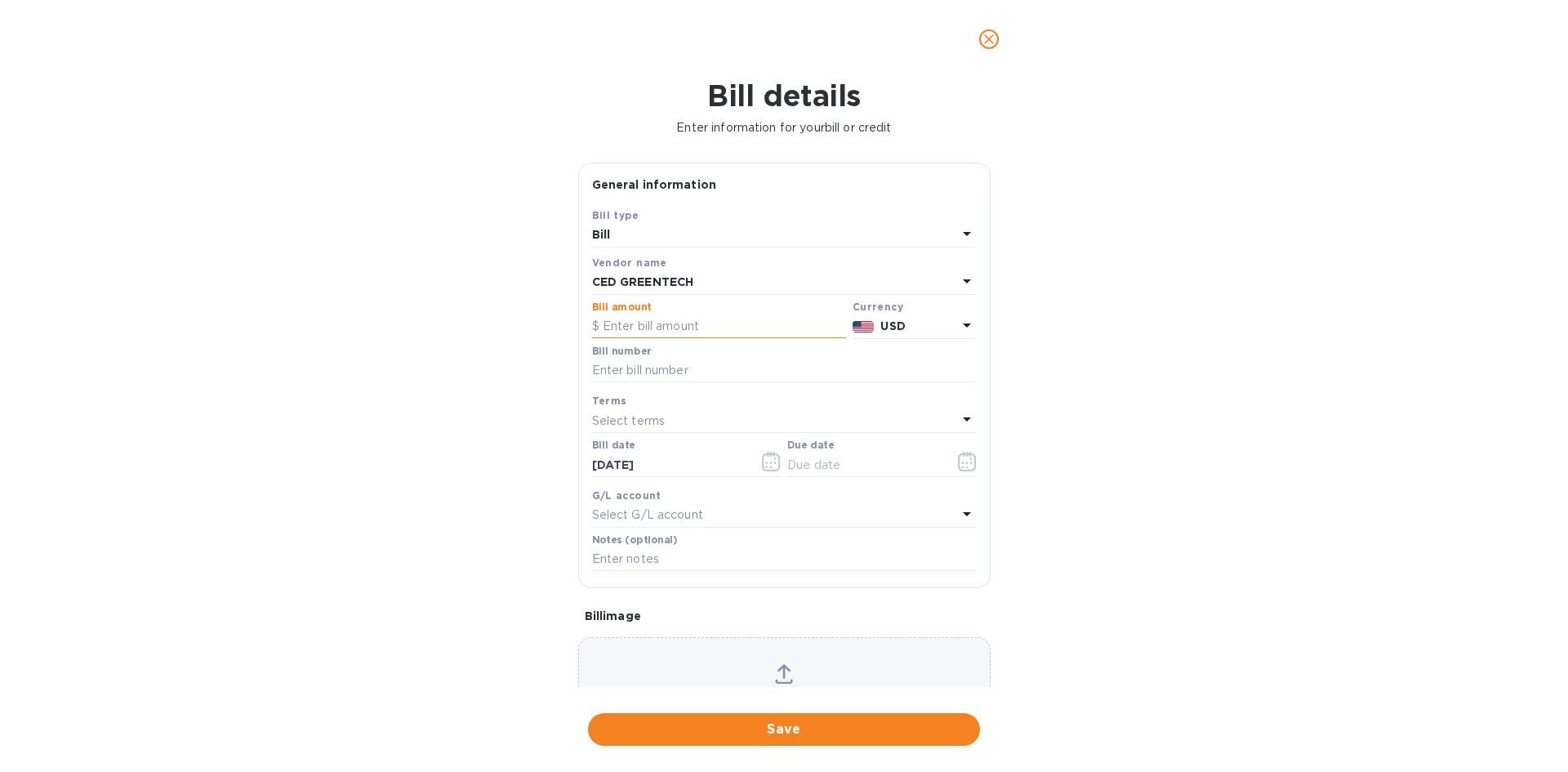
click at [667, 326] on input "text" at bounding box center [719, 327] width 254 height 25
type input "10,000"
click at [705, 363] on input "text" at bounding box center [784, 371] width 385 height 25
type input "[DATE]"
click at [962, 457] on icon "button" at bounding box center [967, 461] width 19 height 19
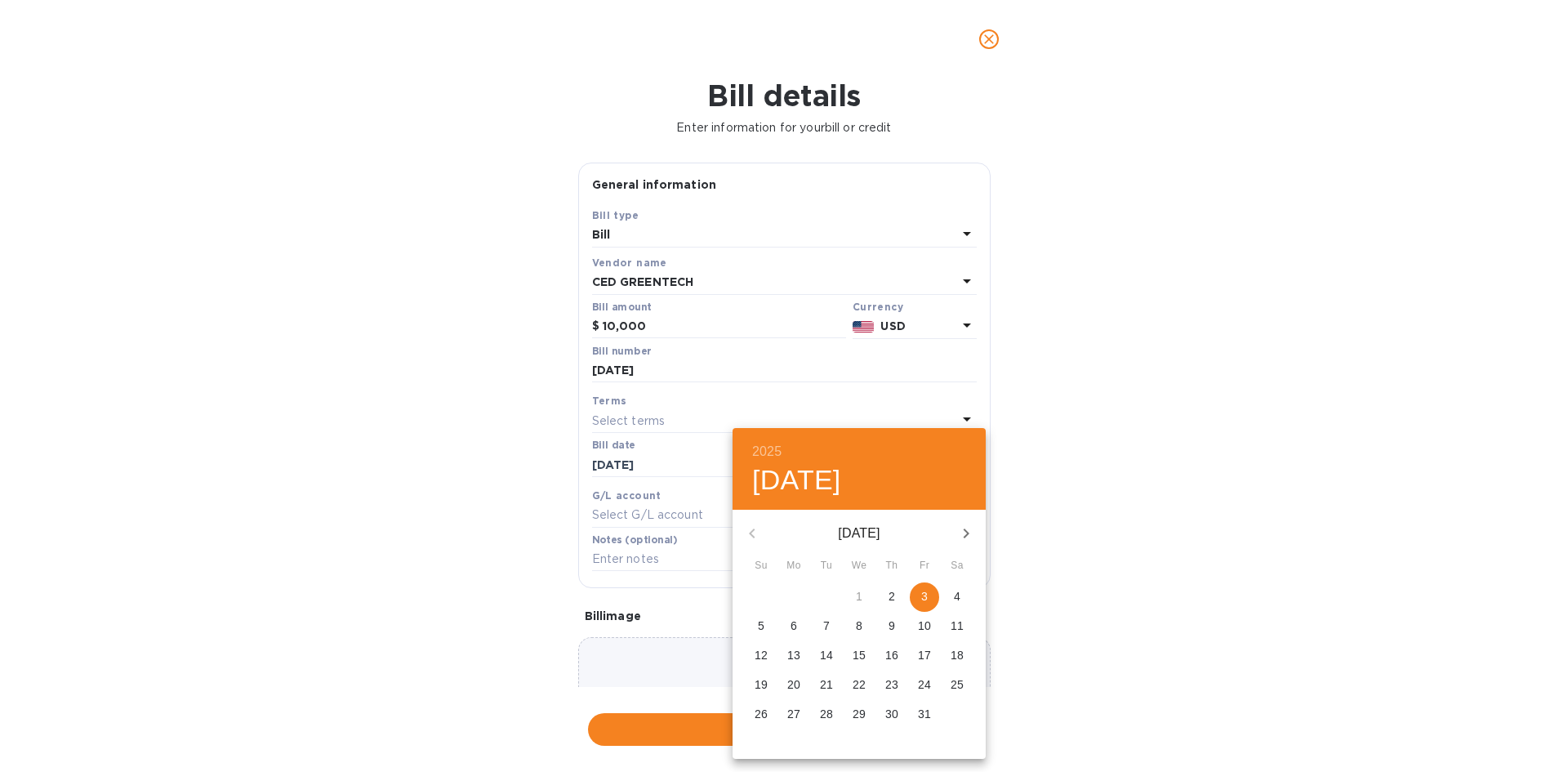
click at [927, 598] on p "3" at bounding box center [925, 596] width 7 height 16
type input "[DATE]"
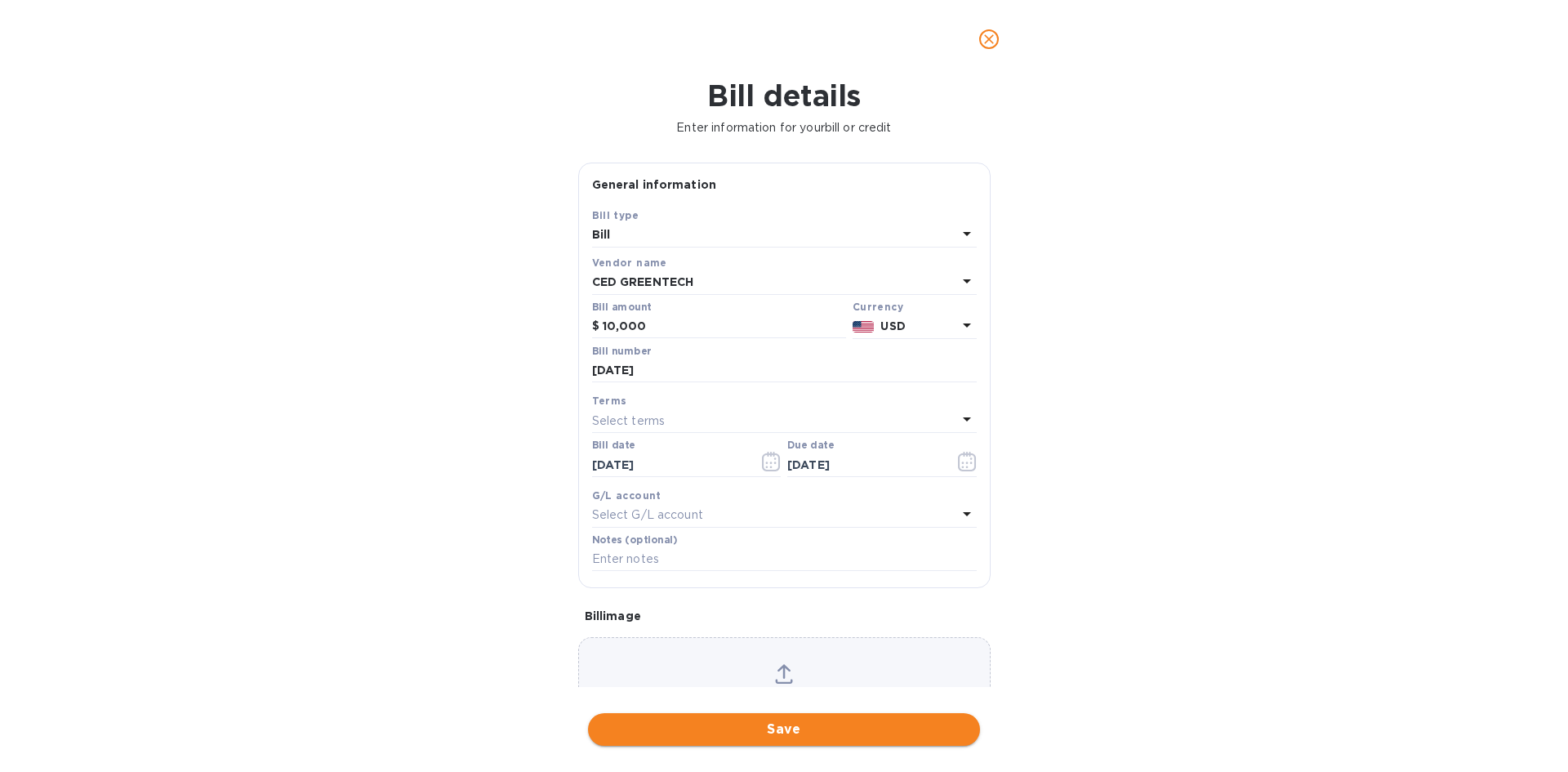
click at [839, 720] on span "Save" at bounding box center [784, 729] width 366 height 19
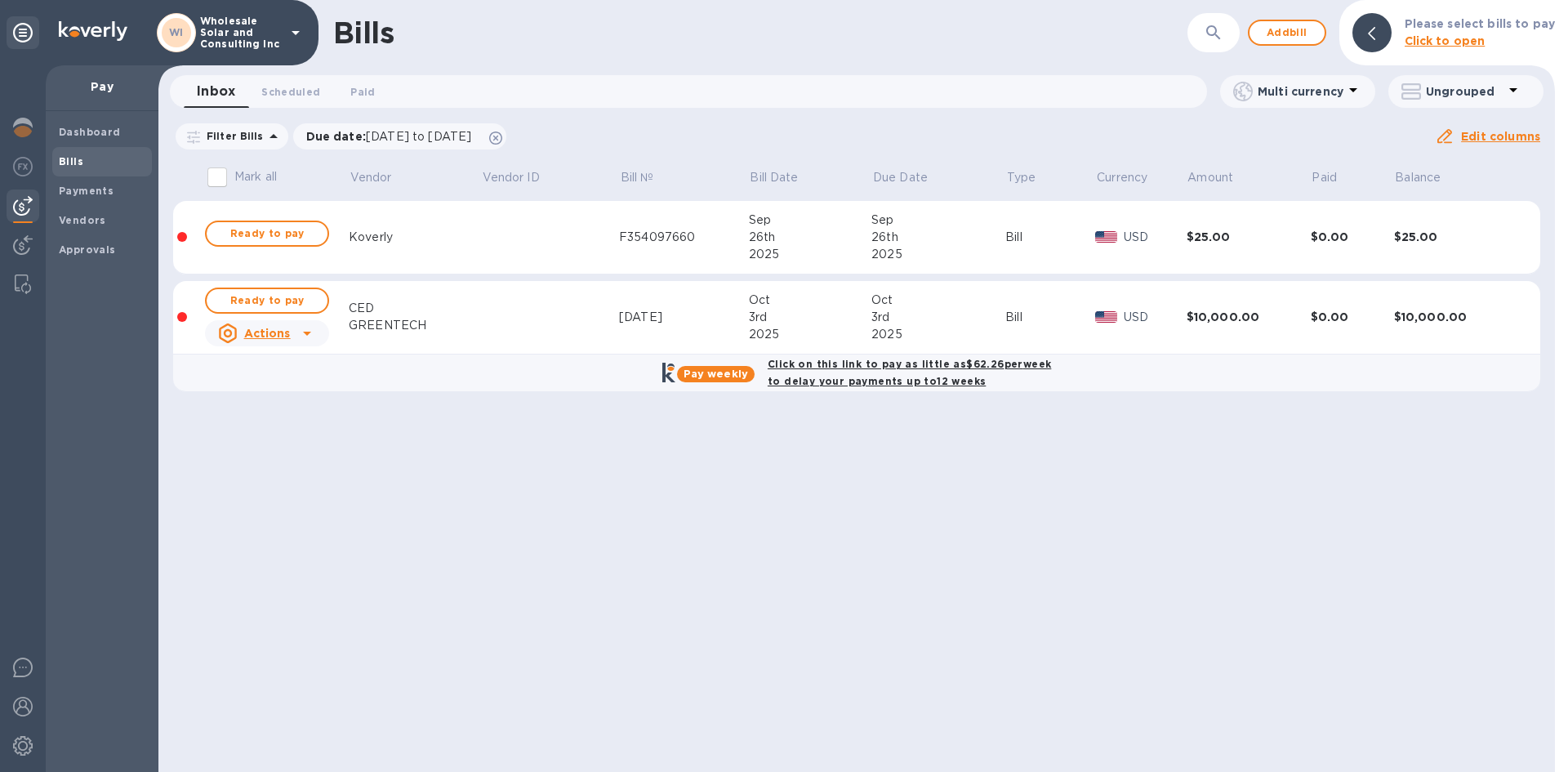
click at [577, 323] on td at bounding box center [550, 317] width 138 height 74
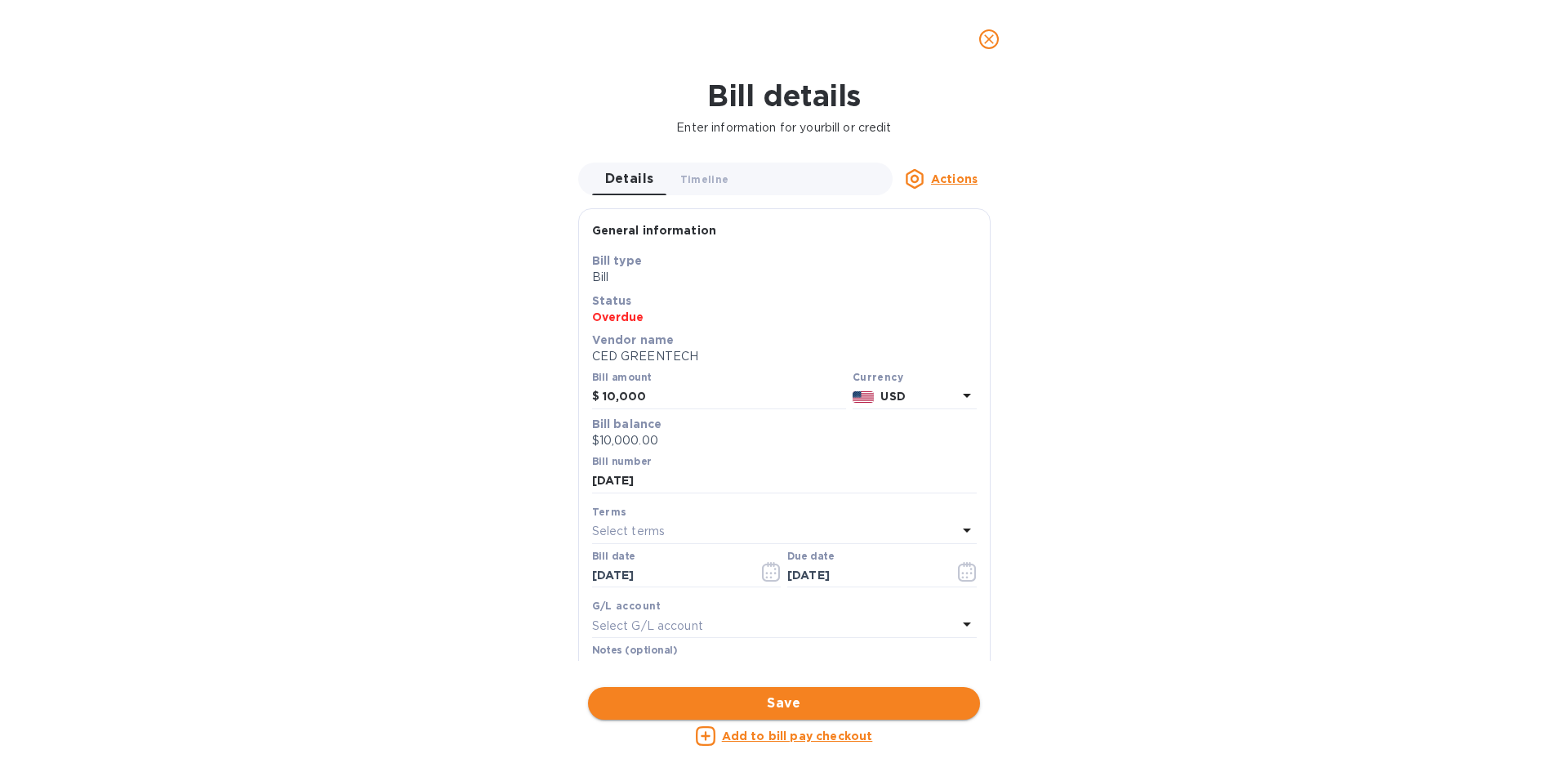
click at [854, 696] on span "Save" at bounding box center [784, 703] width 366 height 19
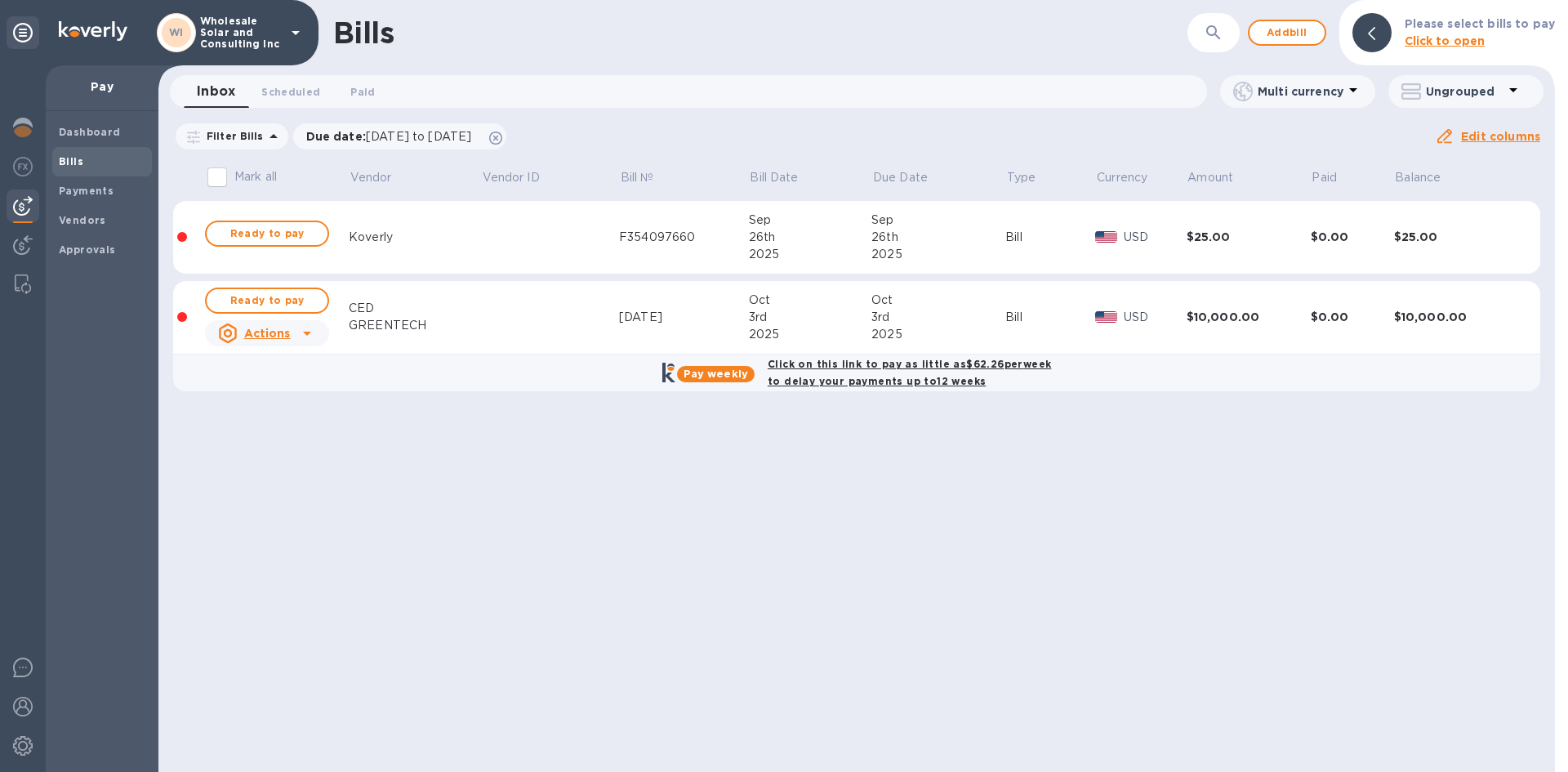
click at [911, 332] on div "2025" at bounding box center [938, 334] width 134 height 17
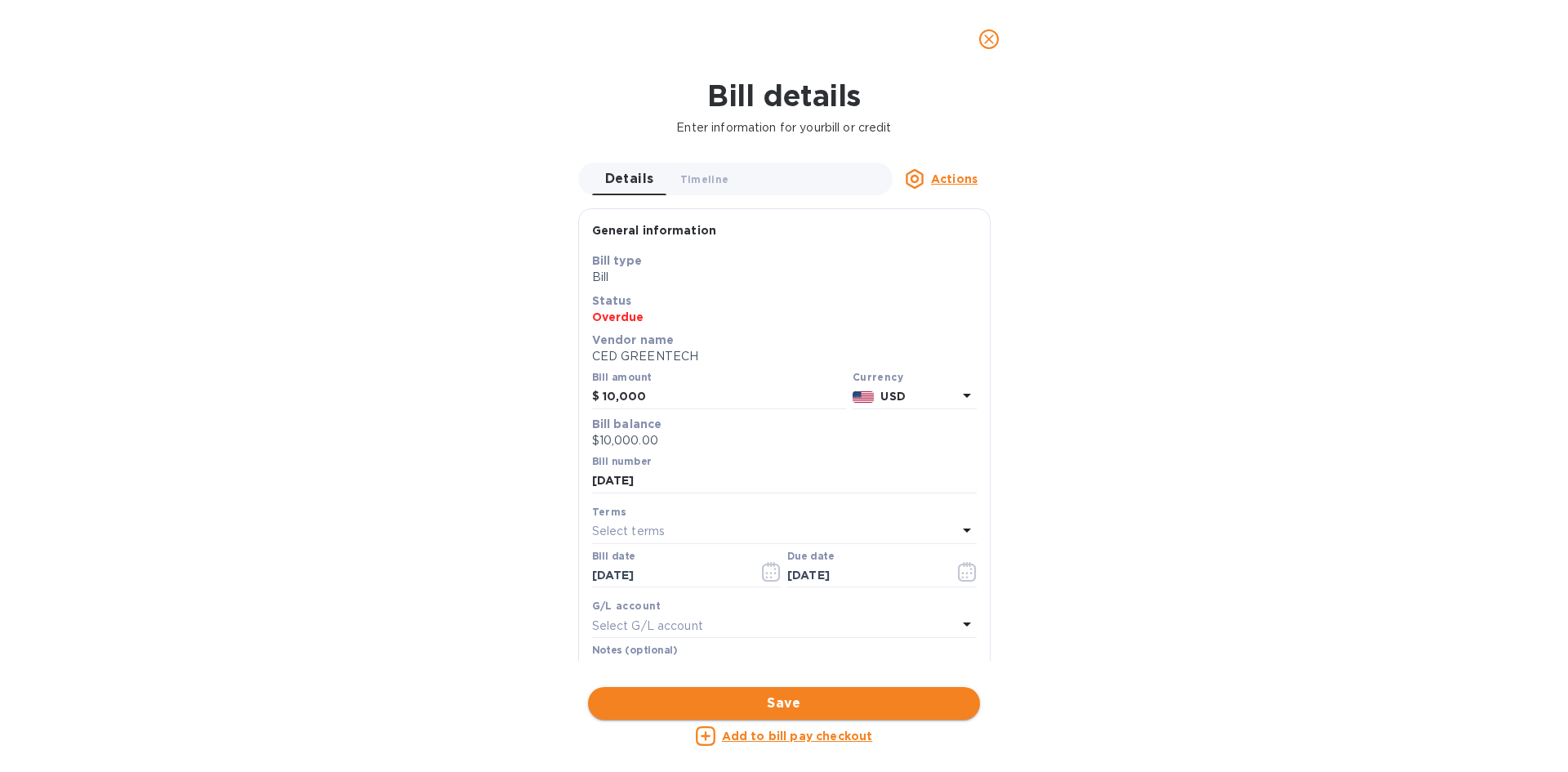
click at [894, 716] on button "Save" at bounding box center [784, 703] width 392 height 33
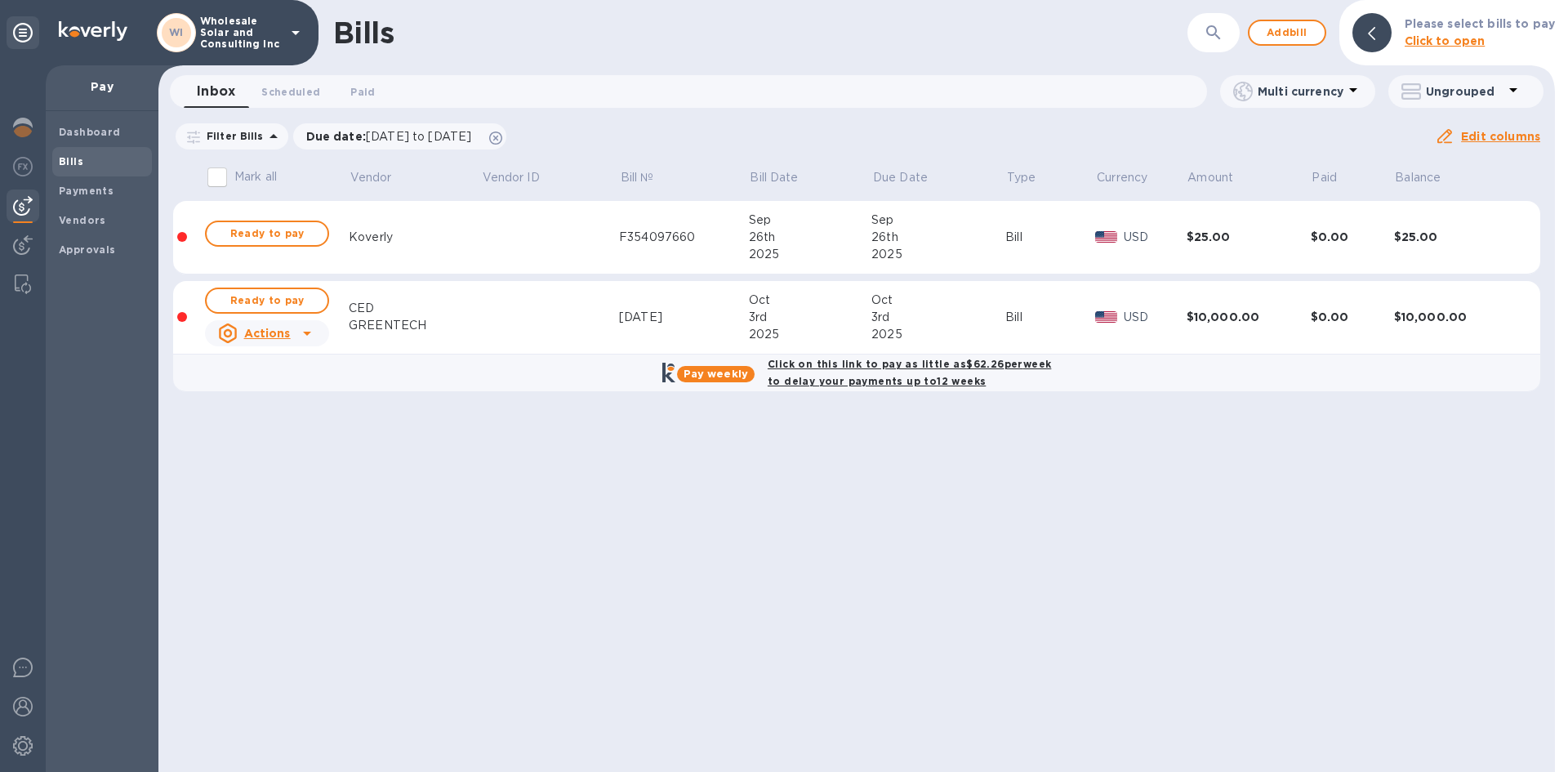
click at [952, 373] on div "Click on this link to pay as little as $62.26 per week to delay your payments u…" at bounding box center [909, 372] width 290 height 41
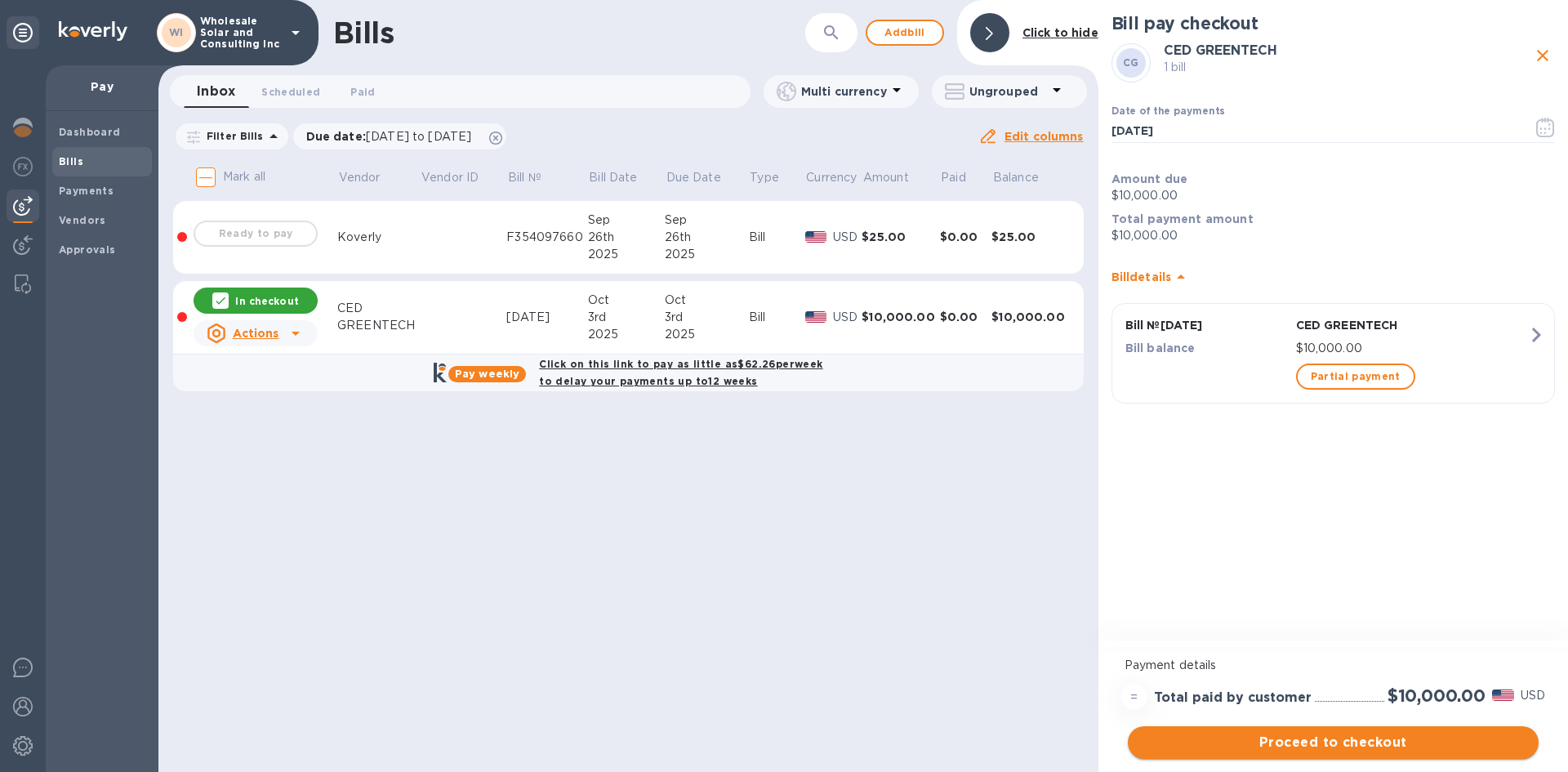
click at [1323, 741] on span "Proceed to checkout" at bounding box center [1333, 742] width 385 height 19
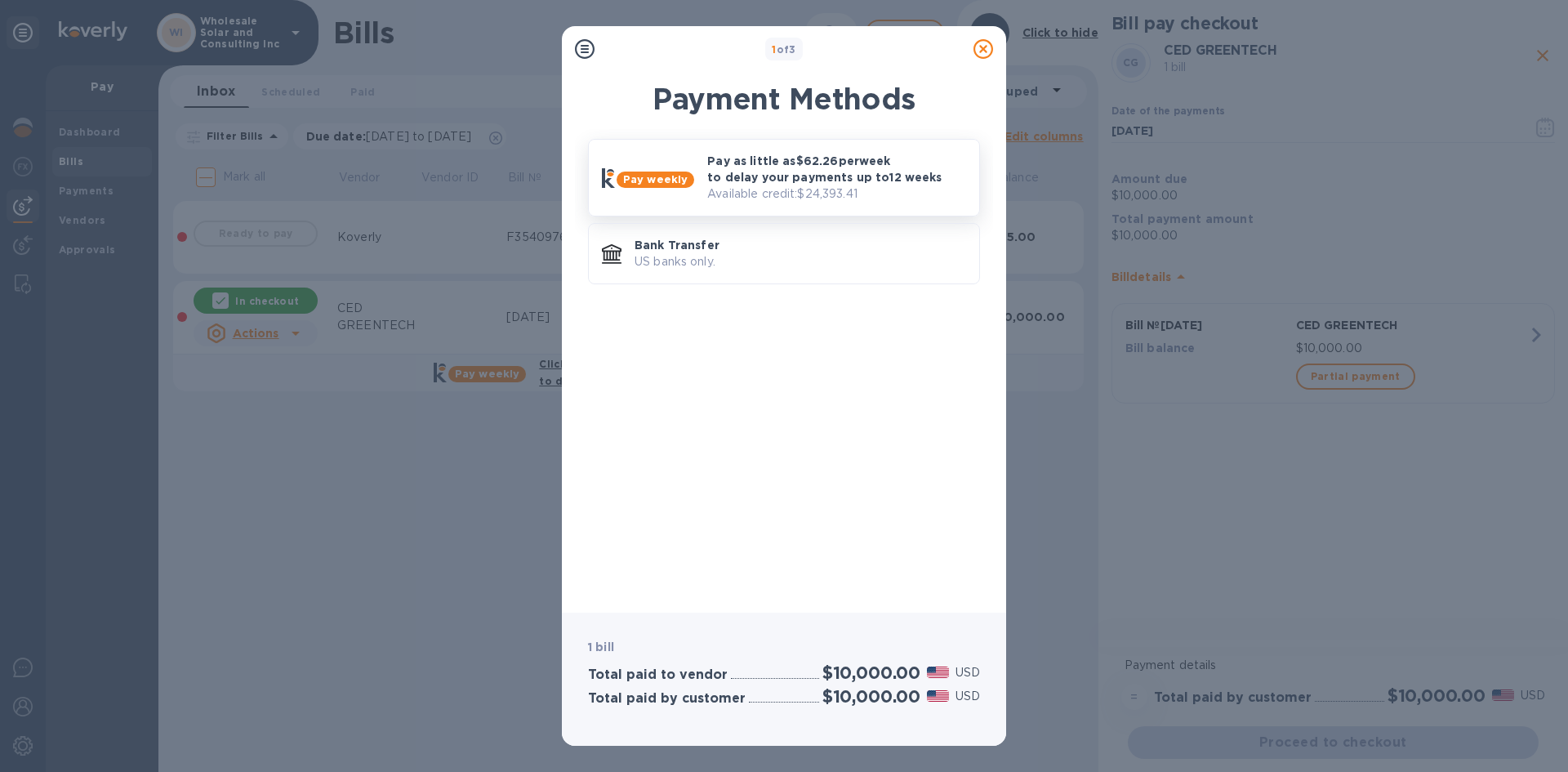
click at [771, 187] on p "Available credit: $24,393.41" at bounding box center [837, 194] width 259 height 17
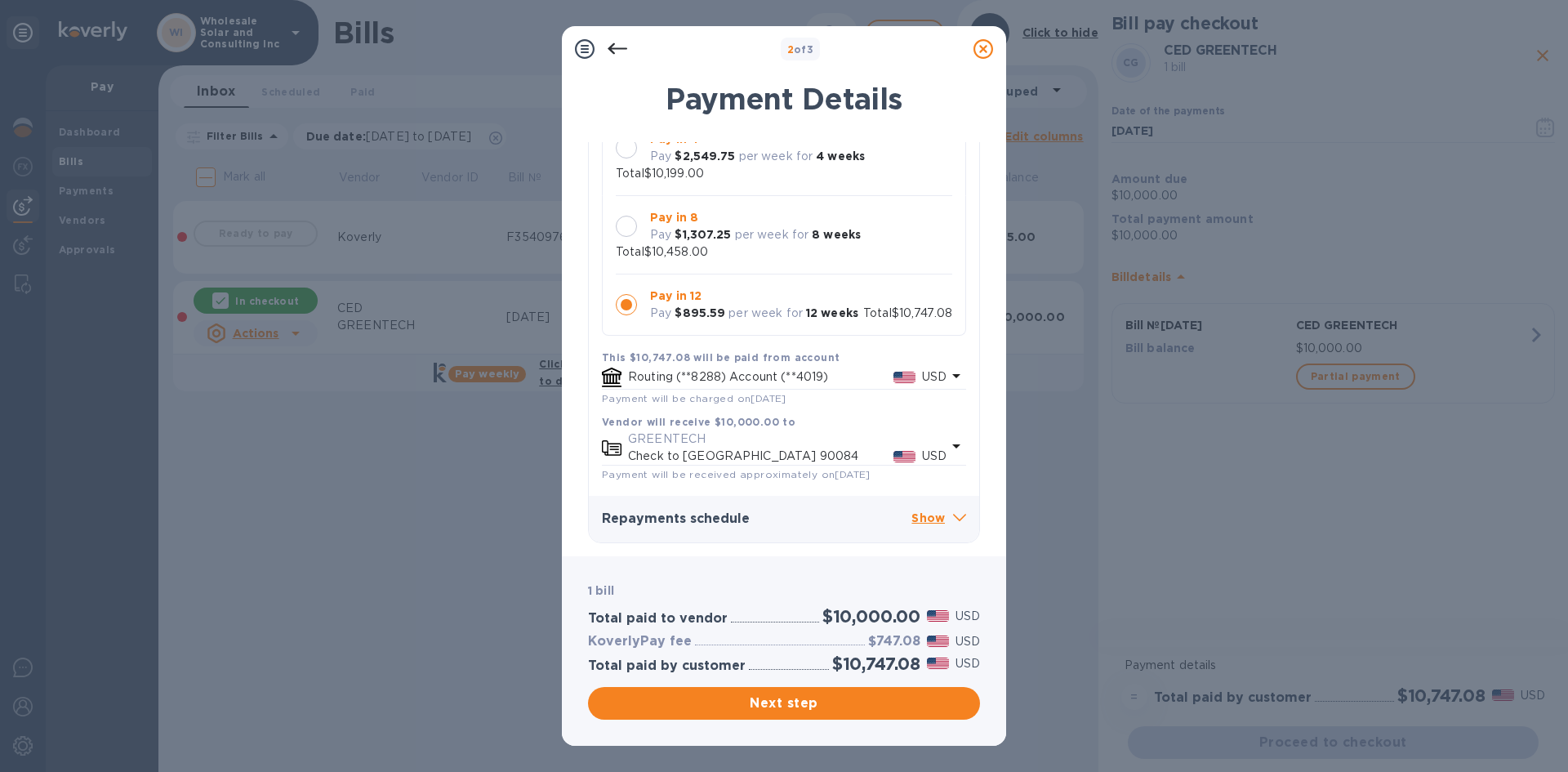
scroll to position [185, 0]
click at [869, 448] on p "Check to [GEOGRAPHIC_DATA] 90084" at bounding box center [761, 456] width 266 height 17
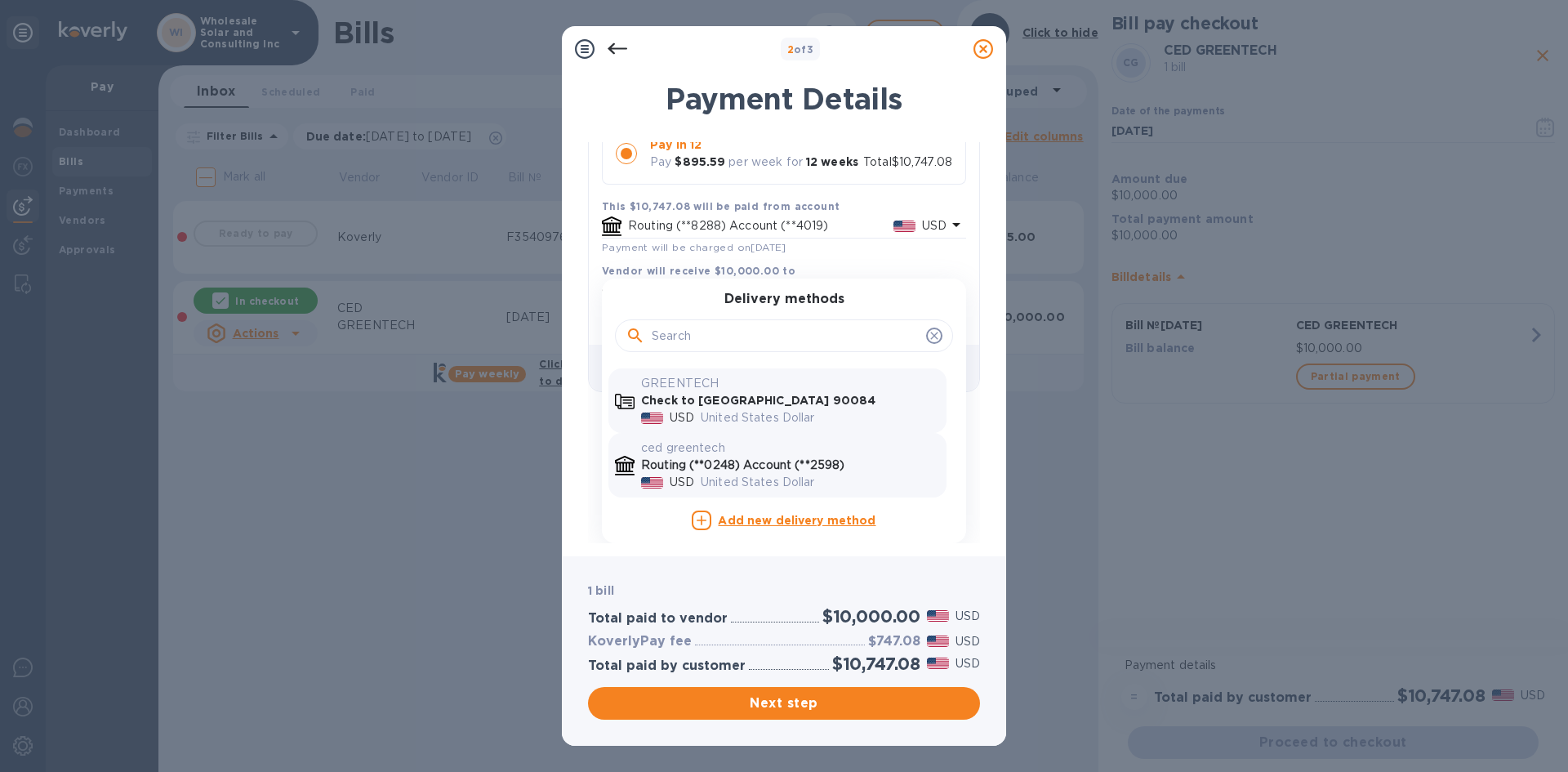
click at [788, 455] on p "ced greentech" at bounding box center [790, 448] width 299 height 17
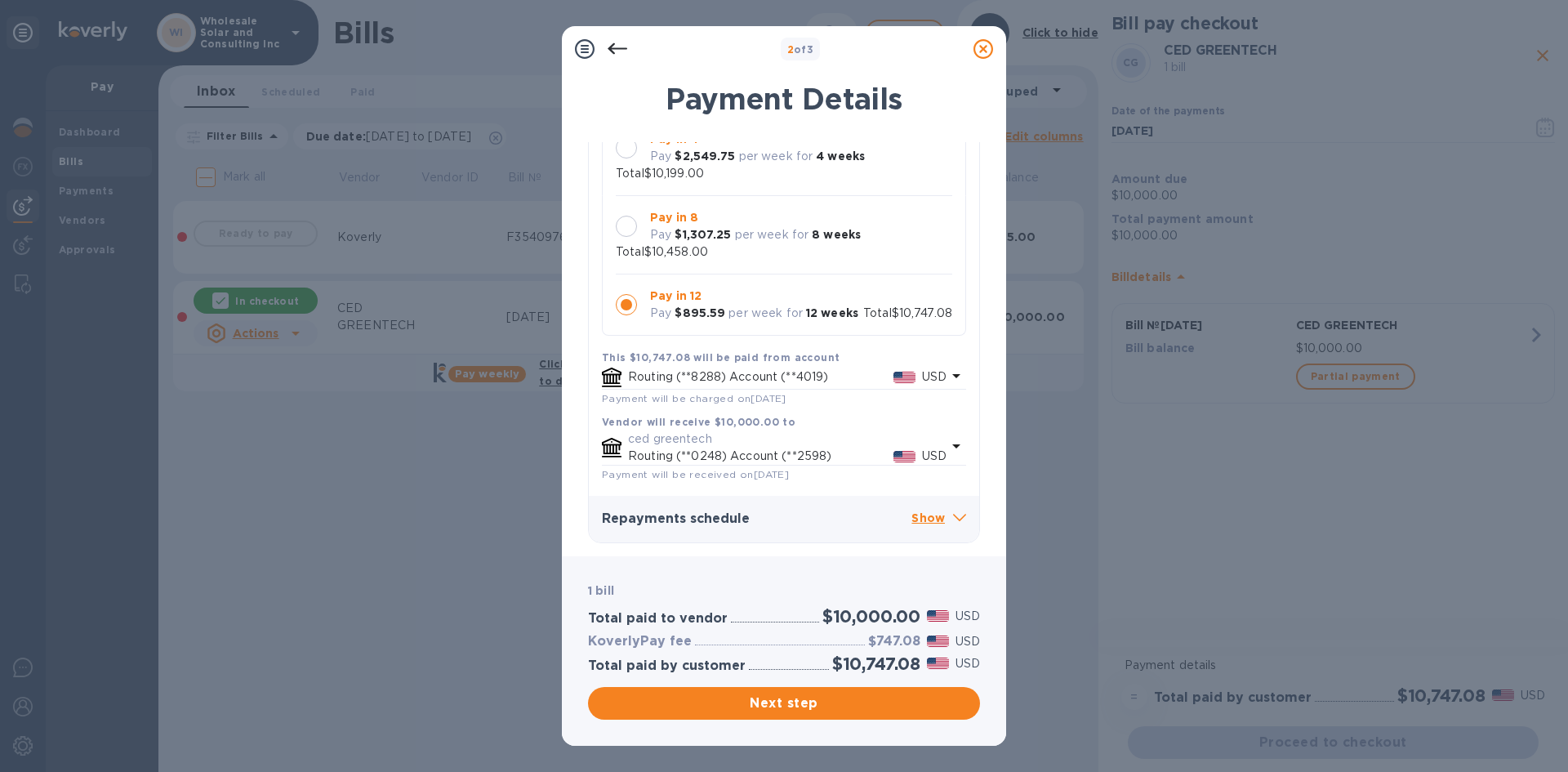
scroll to position [171, 0]
click at [864, 700] on span "Next step" at bounding box center [784, 703] width 366 height 19
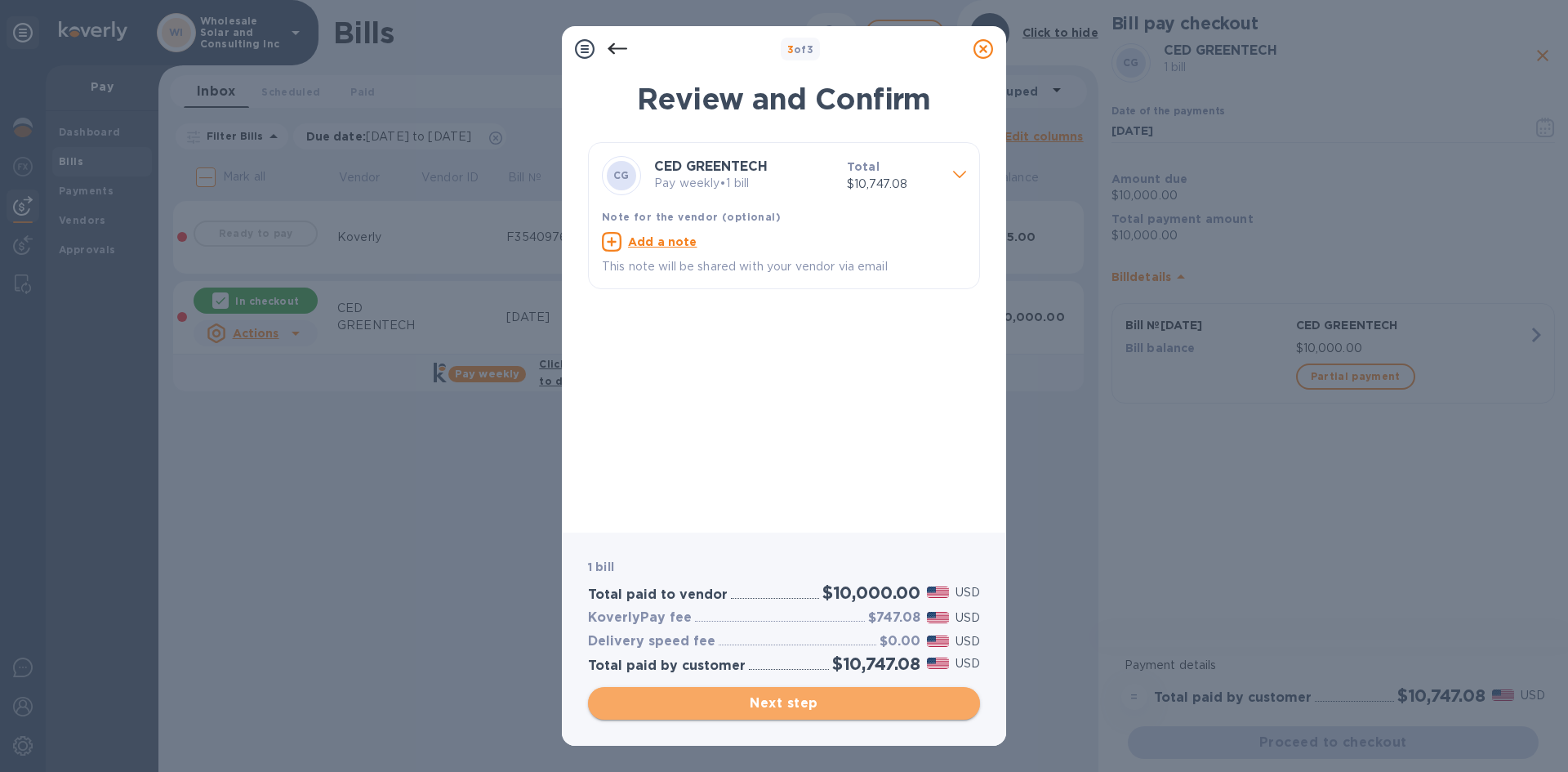
click at [764, 695] on span "Next step" at bounding box center [784, 703] width 366 height 19
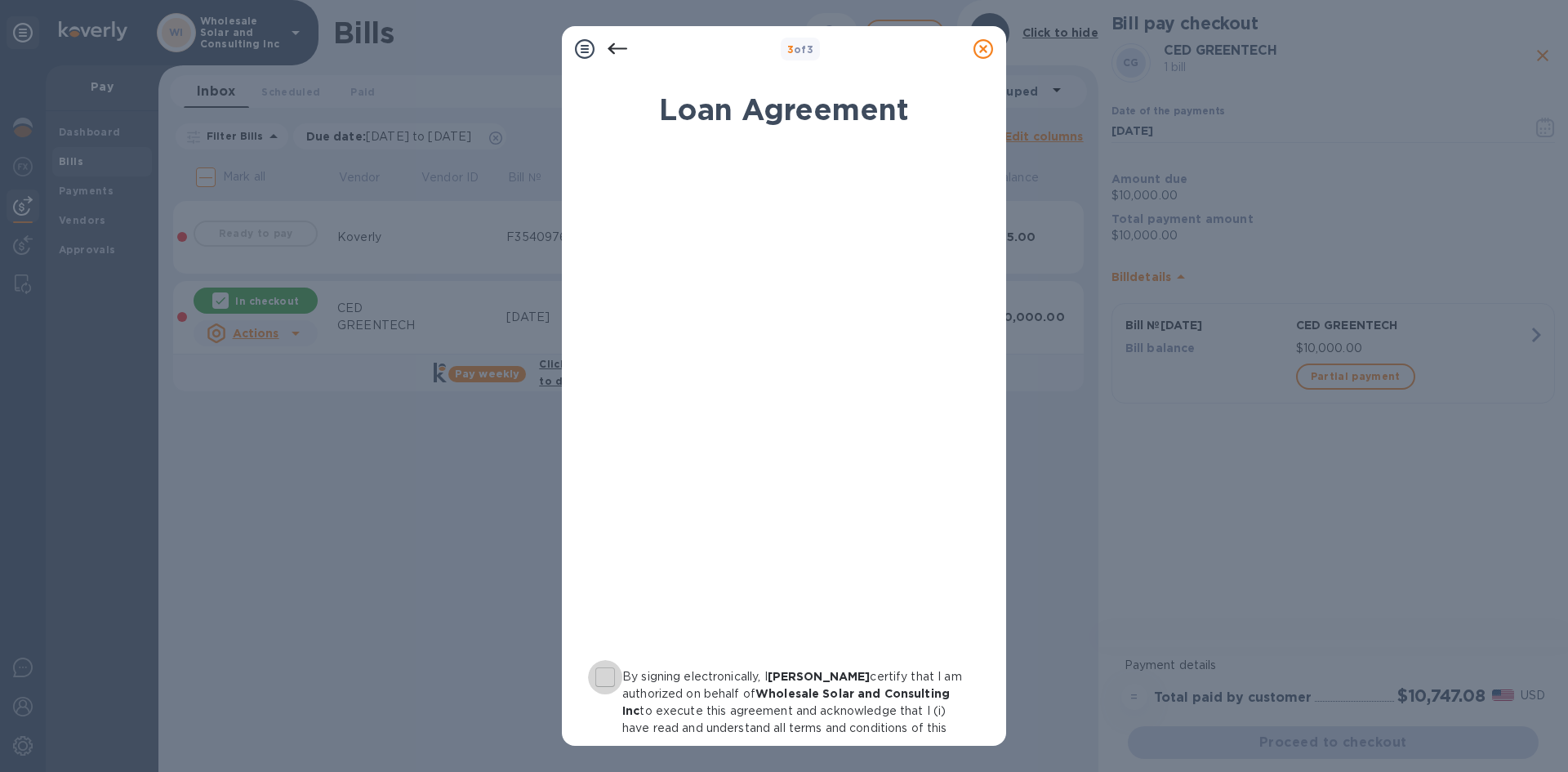
click at [607, 672] on input "By signing electronically, I [PERSON_NAME] certify that I am authorized on beha…" at bounding box center [605, 677] width 35 height 35
checkbox input "true"
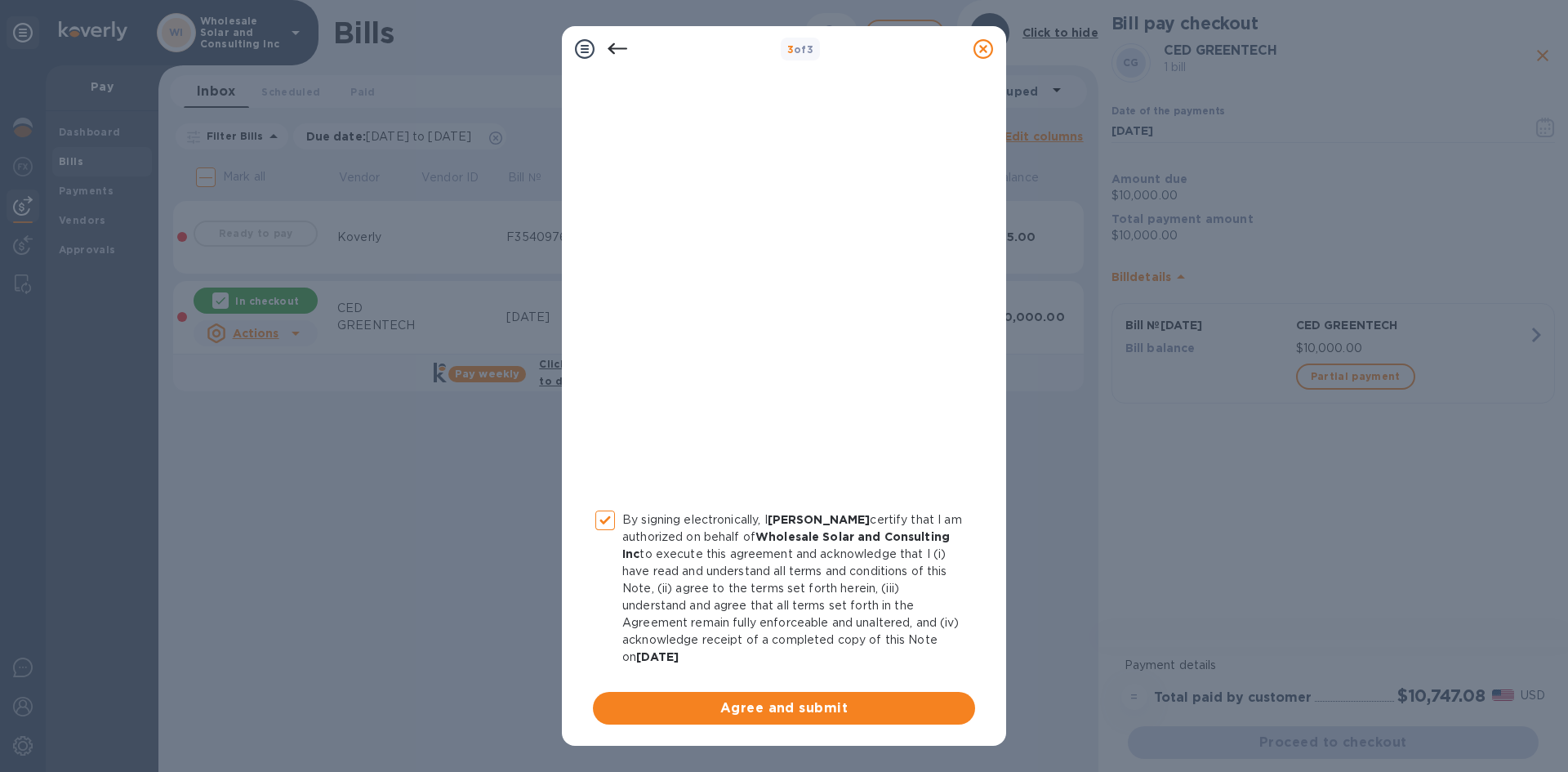
scroll to position [158, 0]
click at [810, 715] on span "Agree and submit" at bounding box center [784, 706] width 356 height 19
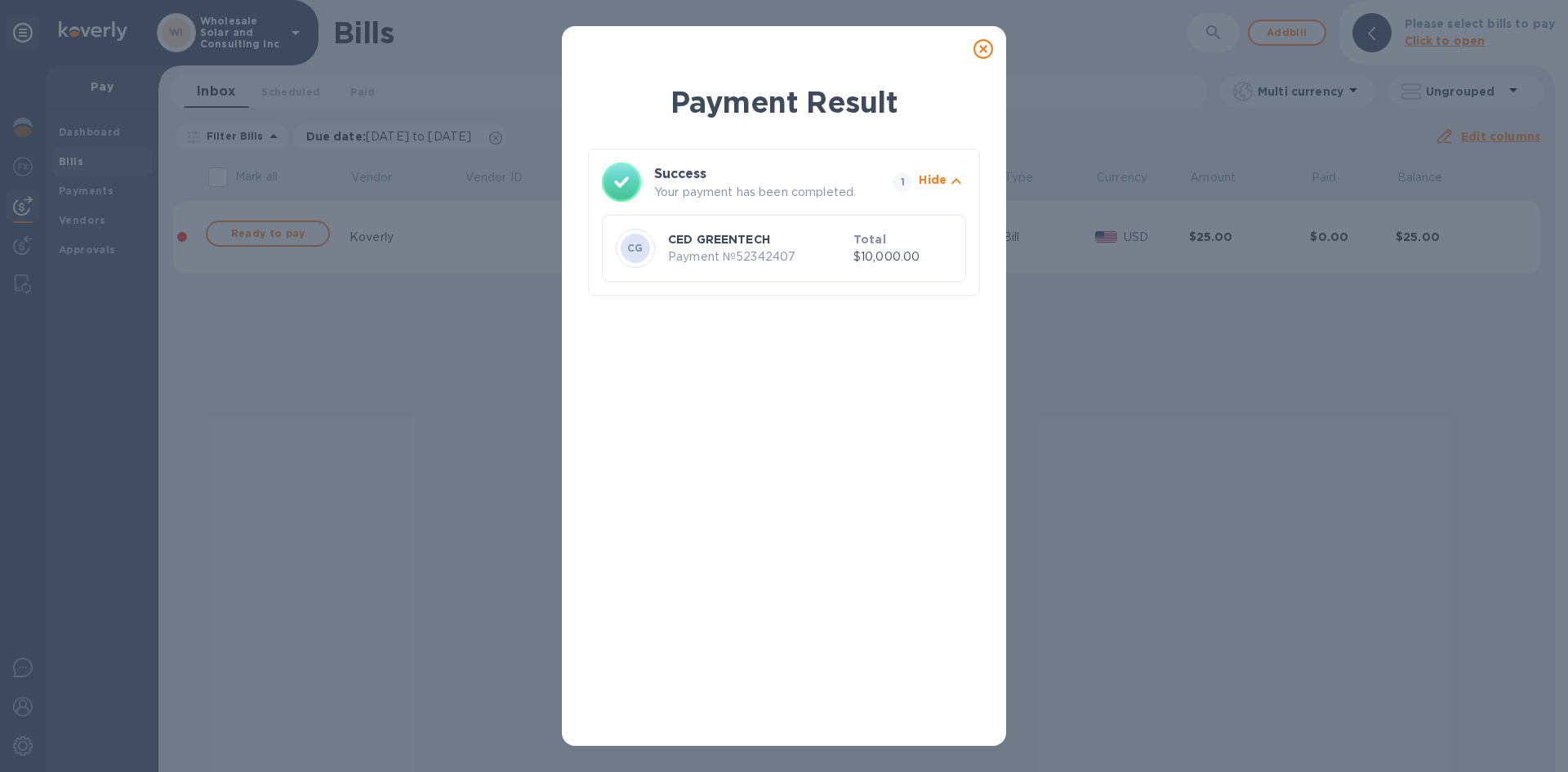
click at [990, 50] on icon at bounding box center [983, 48] width 19 height 19
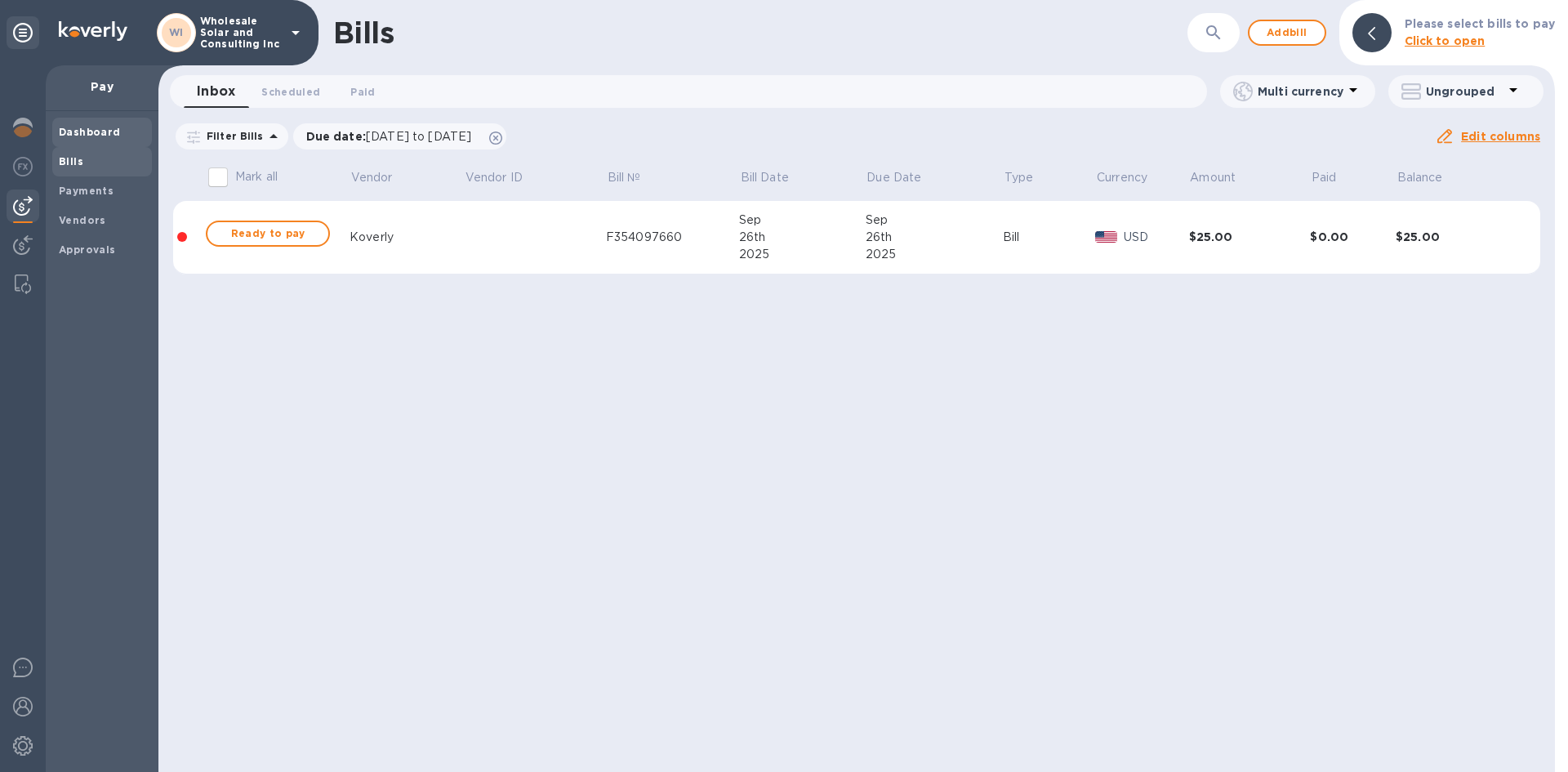
click at [90, 130] on b "Dashboard" at bounding box center [89, 132] width 62 height 12
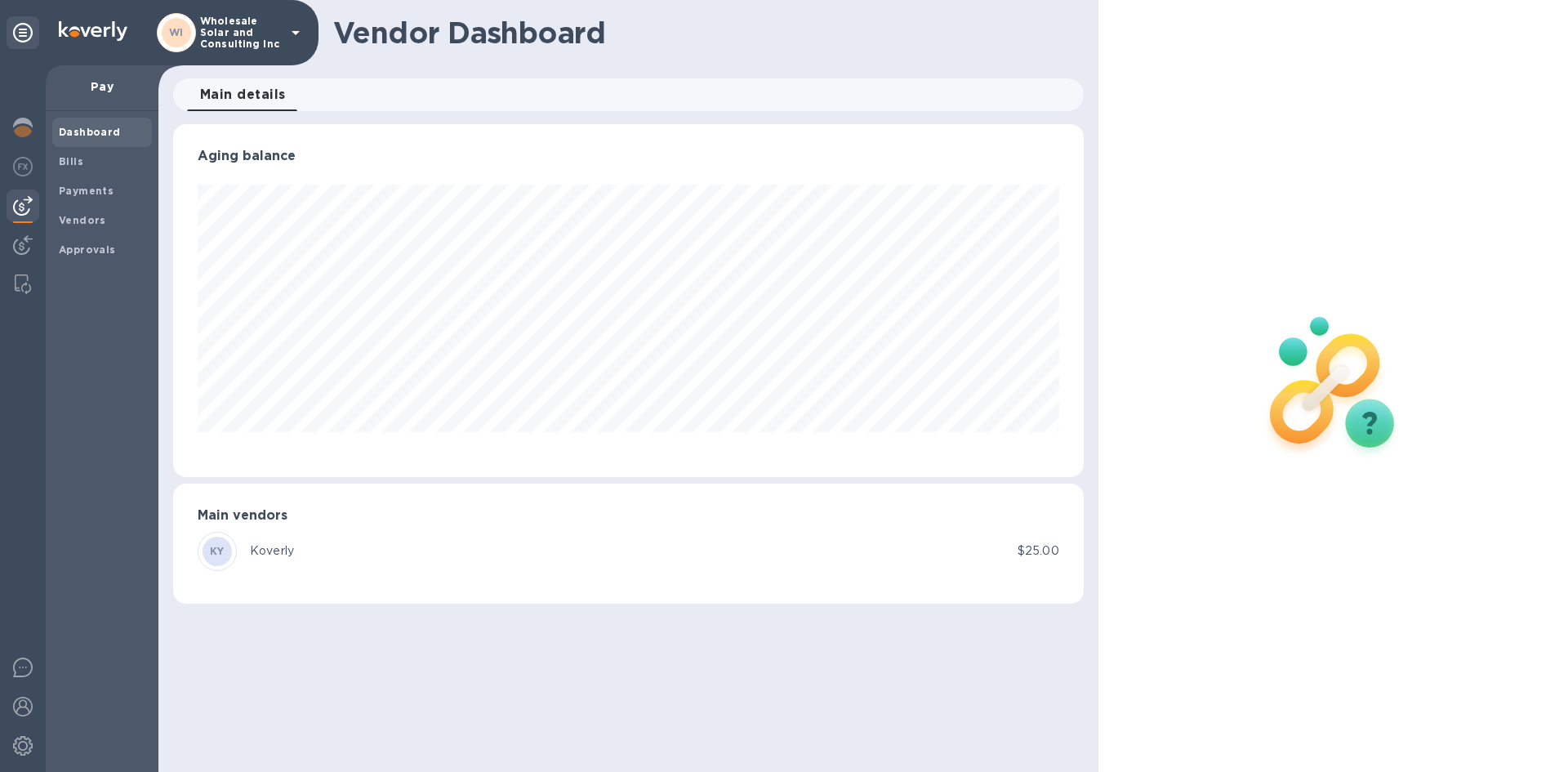
scroll to position [353, 910]
click at [19, 123] on img at bounding box center [22, 127] width 19 height 19
